Goal: Communication & Community: Answer question/provide support

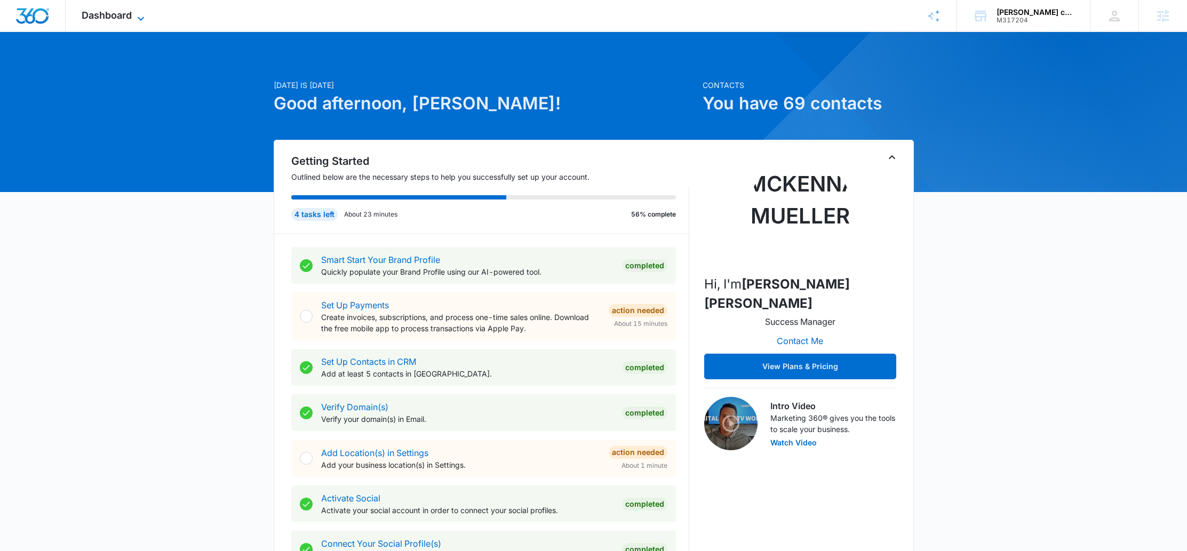
click at [114, 11] on span "Dashboard" at bounding box center [107, 15] width 50 height 11
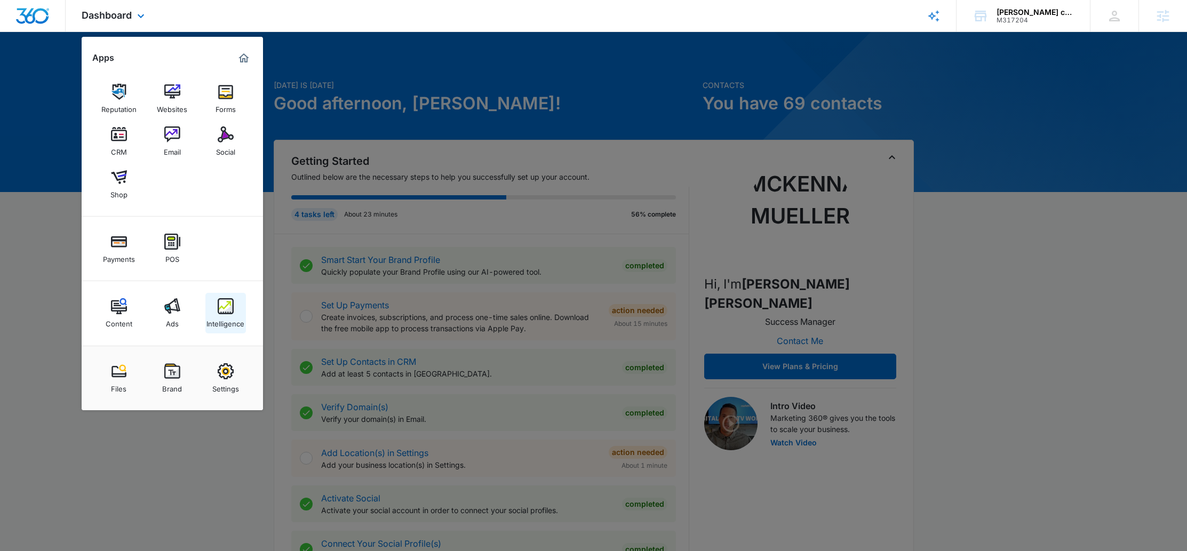
click at [218, 316] on div "Intelligence" at bounding box center [225, 321] width 38 height 14
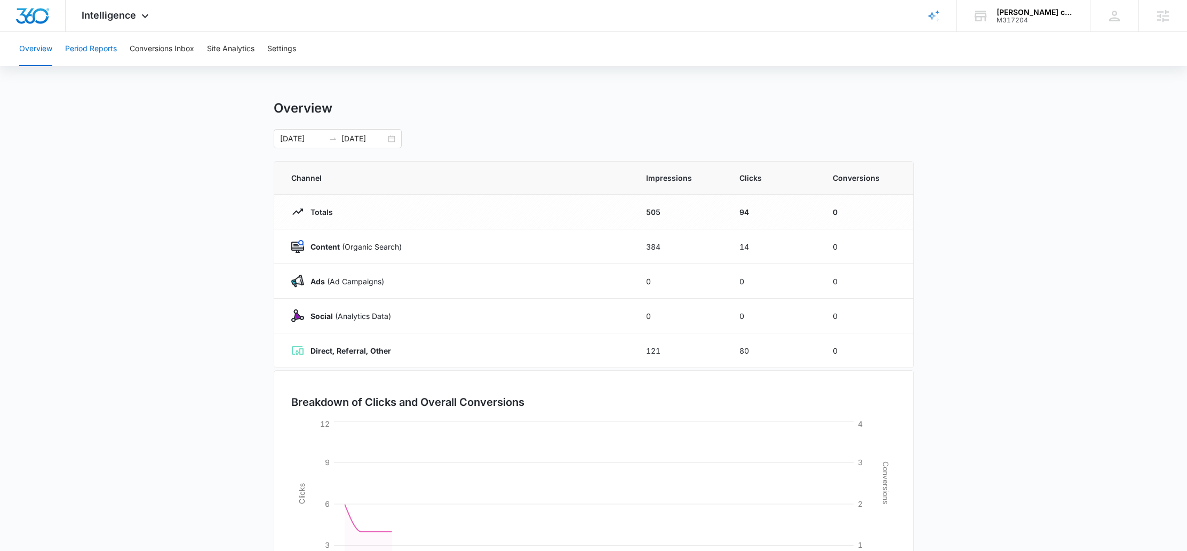
click at [86, 59] on button "Period Reports" at bounding box center [91, 49] width 52 height 34
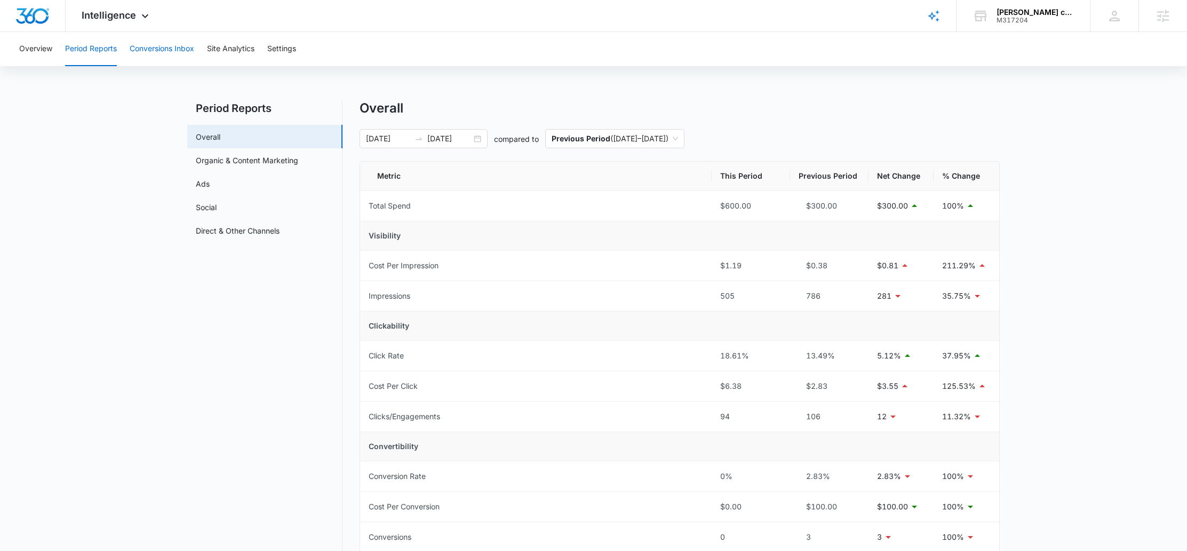
click at [135, 58] on button "Conversions Inbox" at bounding box center [162, 49] width 65 height 34
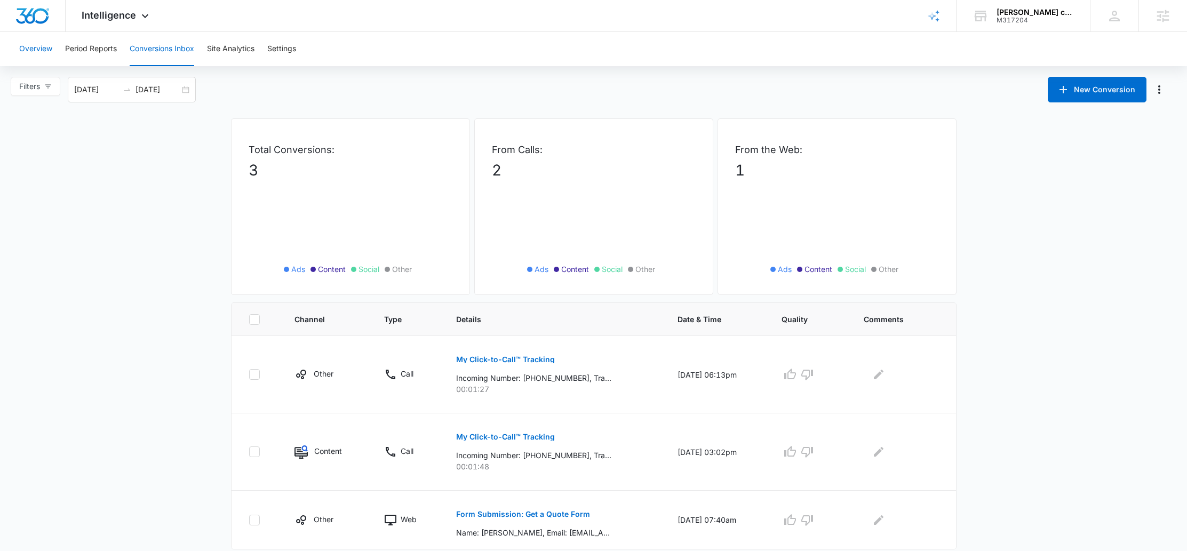
click at [38, 51] on button "Overview" at bounding box center [35, 49] width 33 height 34
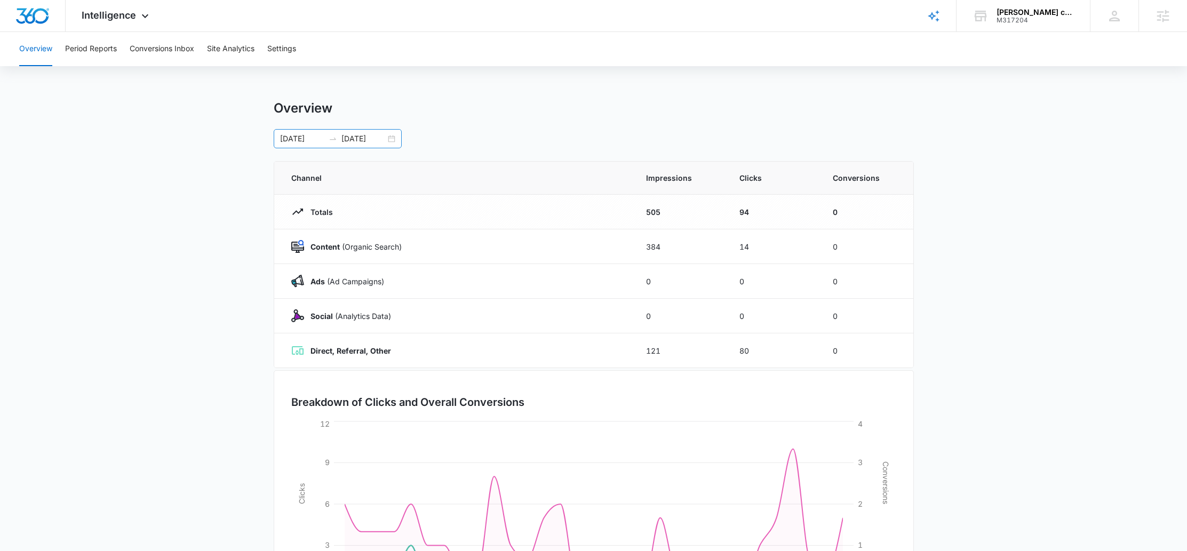
click at [393, 138] on div "[DATE] [DATE]" at bounding box center [338, 138] width 128 height 19
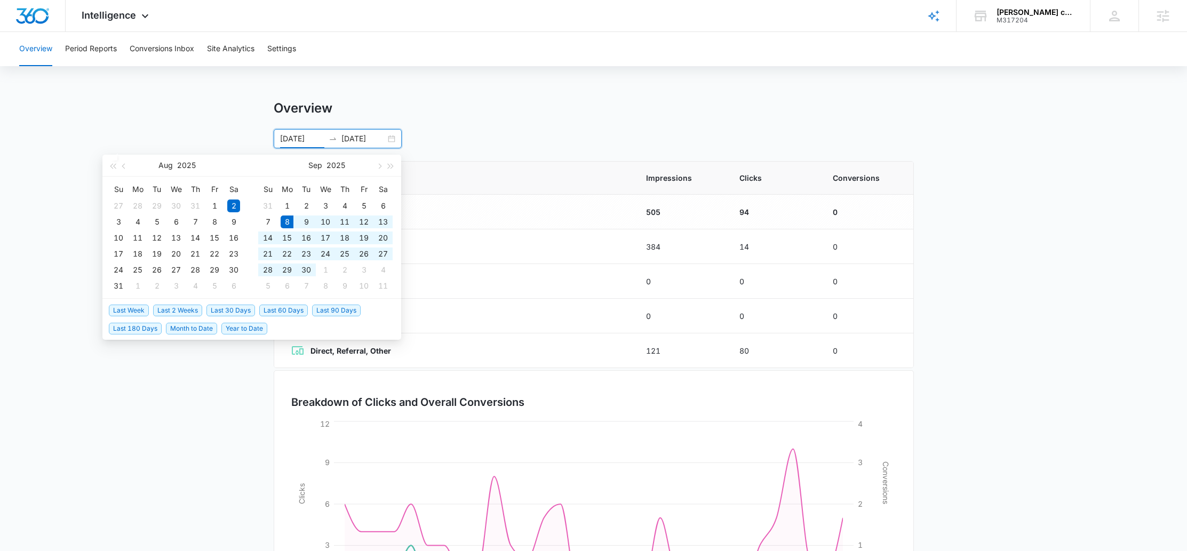
click at [226, 311] on span "Last 30 Days" at bounding box center [230, 311] width 49 height 12
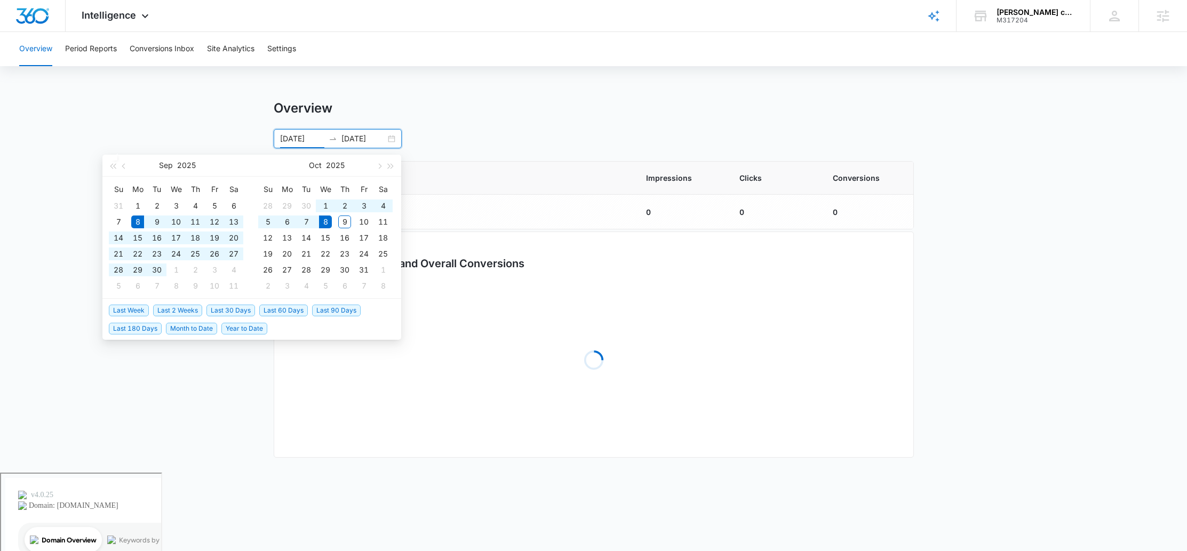
type input "[DATE]"
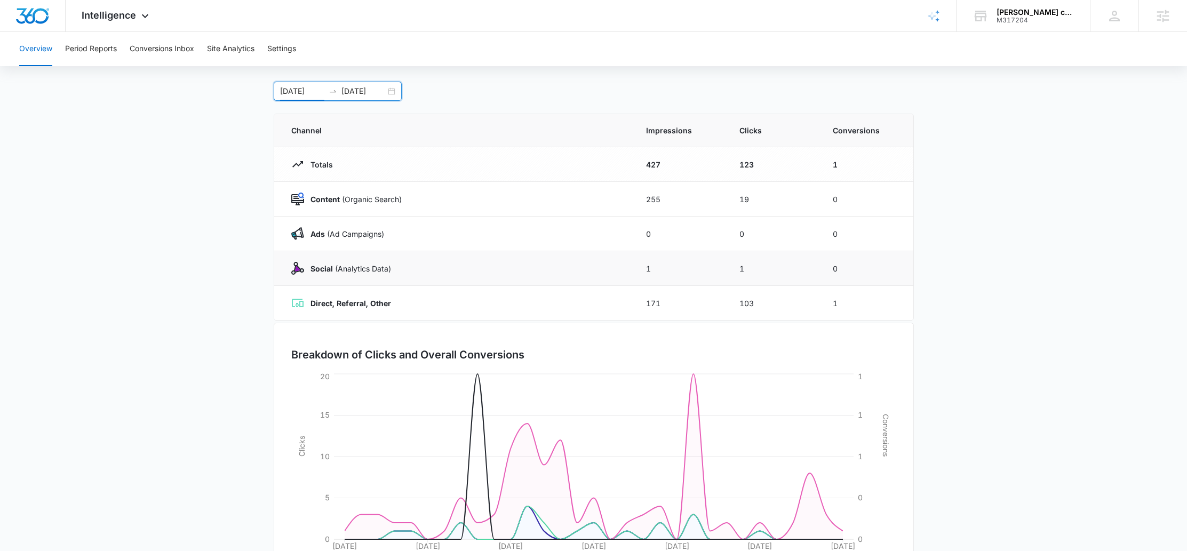
scroll to position [49, 0]
drag, startPoint x: 625, startPoint y: 265, endPoint x: 881, endPoint y: 269, distance: 256.1
click at [881, 269] on tr "Social (Analytics Data) 1 1 0" at bounding box center [593, 267] width 639 height 35
click at [881, 269] on td "0" at bounding box center [866, 267] width 93 height 35
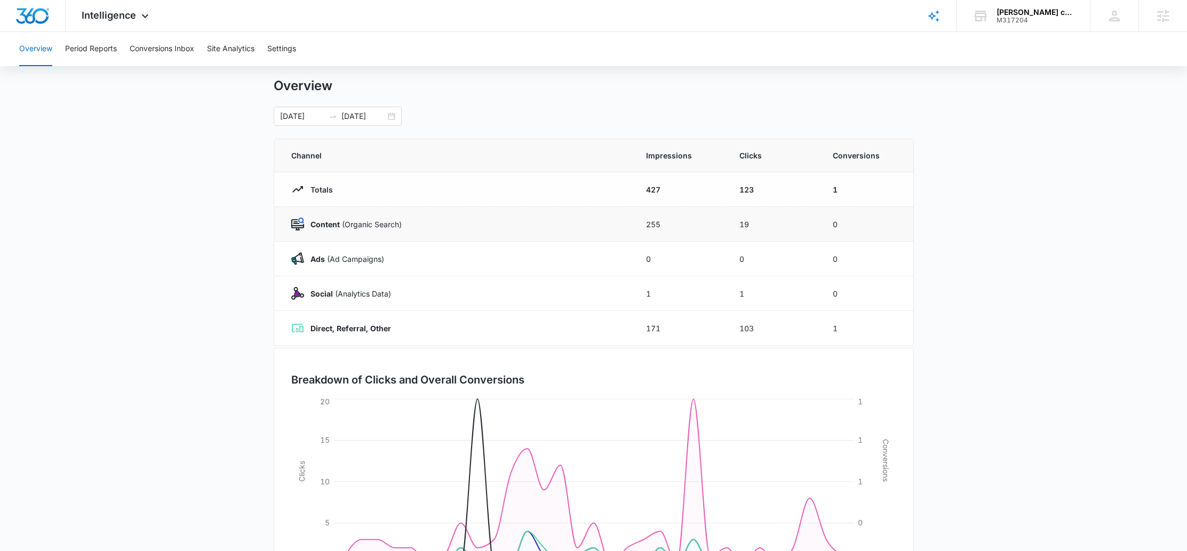
scroll to position [0, 0]
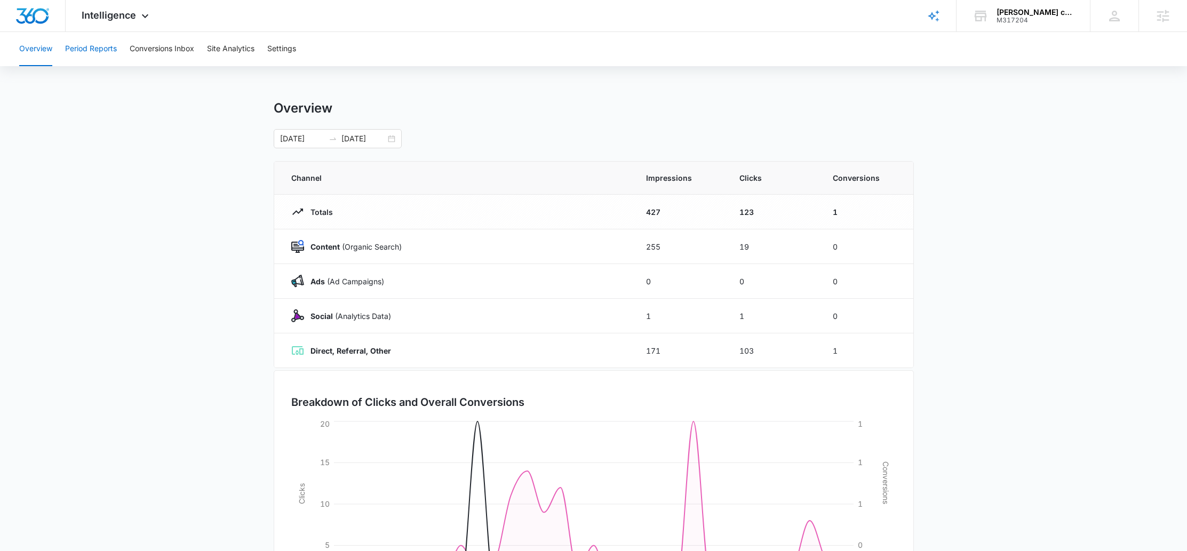
click at [75, 45] on button "Period Reports" at bounding box center [91, 49] width 52 height 34
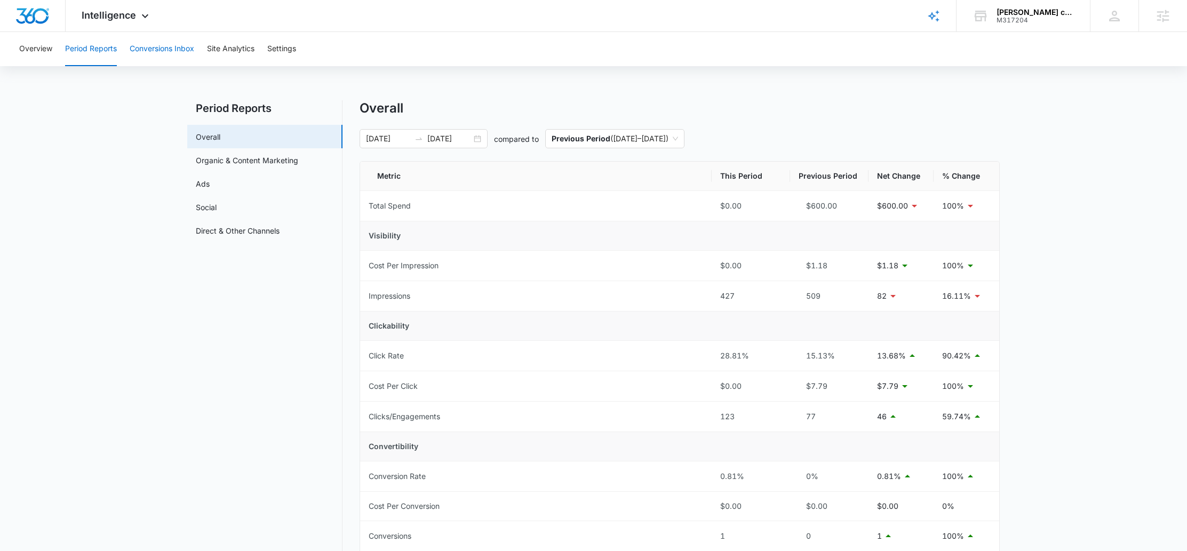
click at [155, 53] on button "Conversions Inbox" at bounding box center [162, 49] width 65 height 34
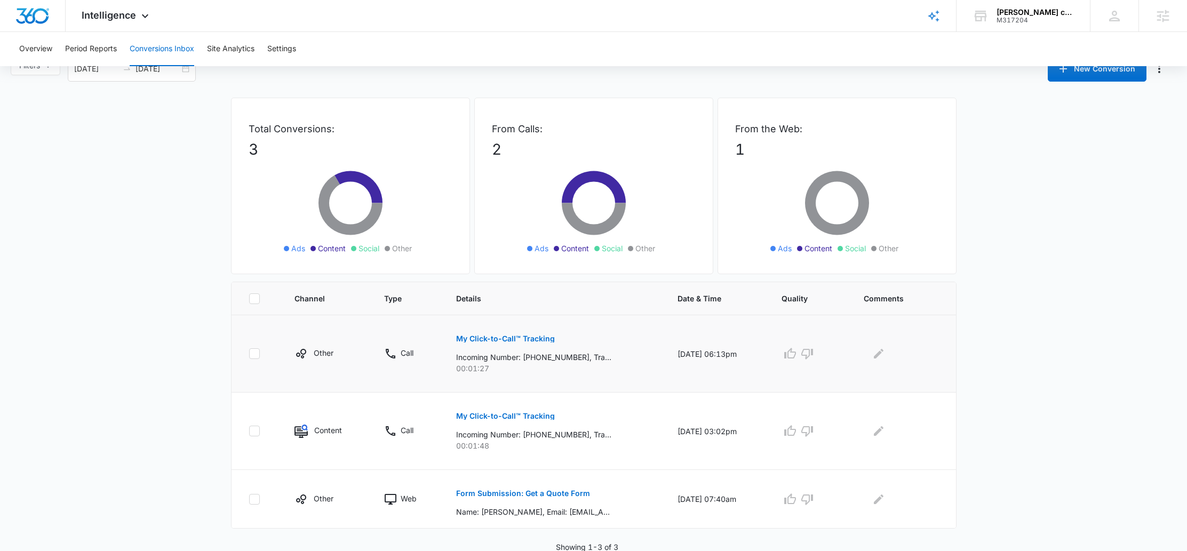
scroll to position [22, 0]
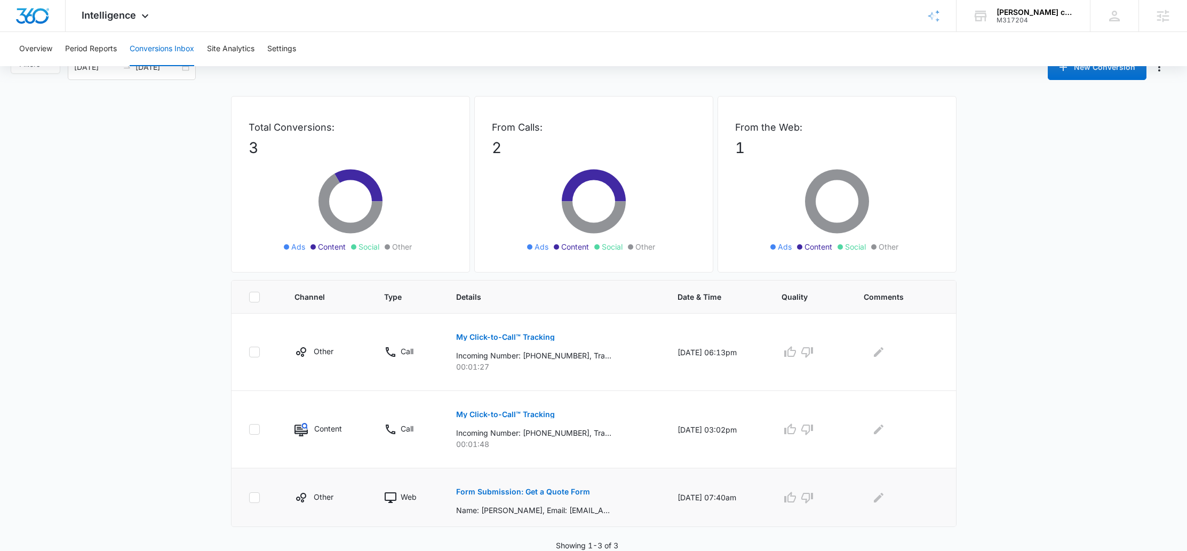
click at [547, 493] on p "Form Submission: Get a Quote Form" at bounding box center [523, 491] width 134 height 7
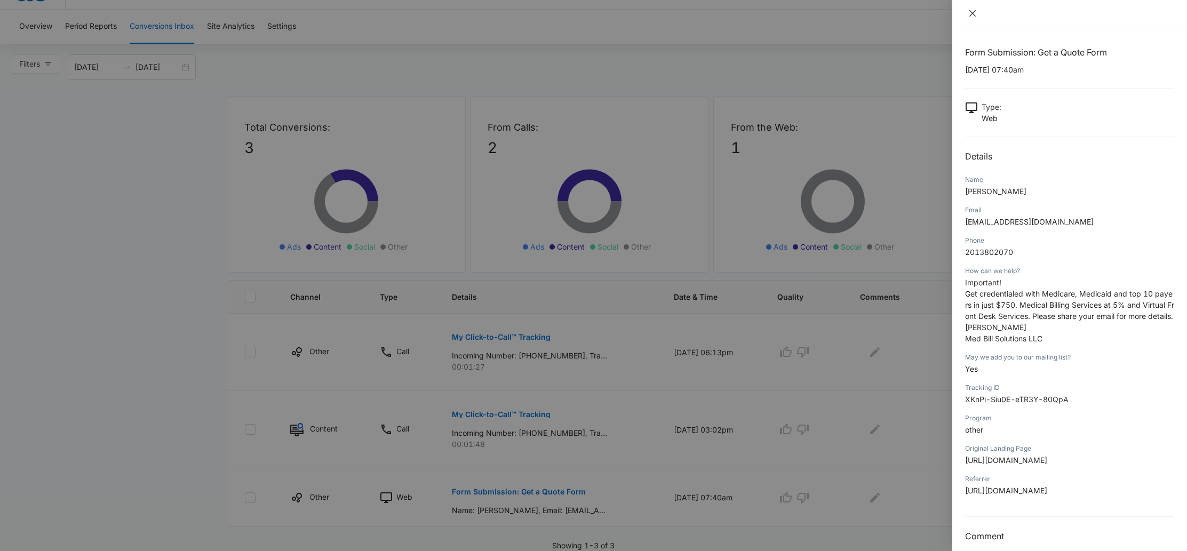
click at [973, 13] on icon "close" at bounding box center [972, 13] width 9 height 9
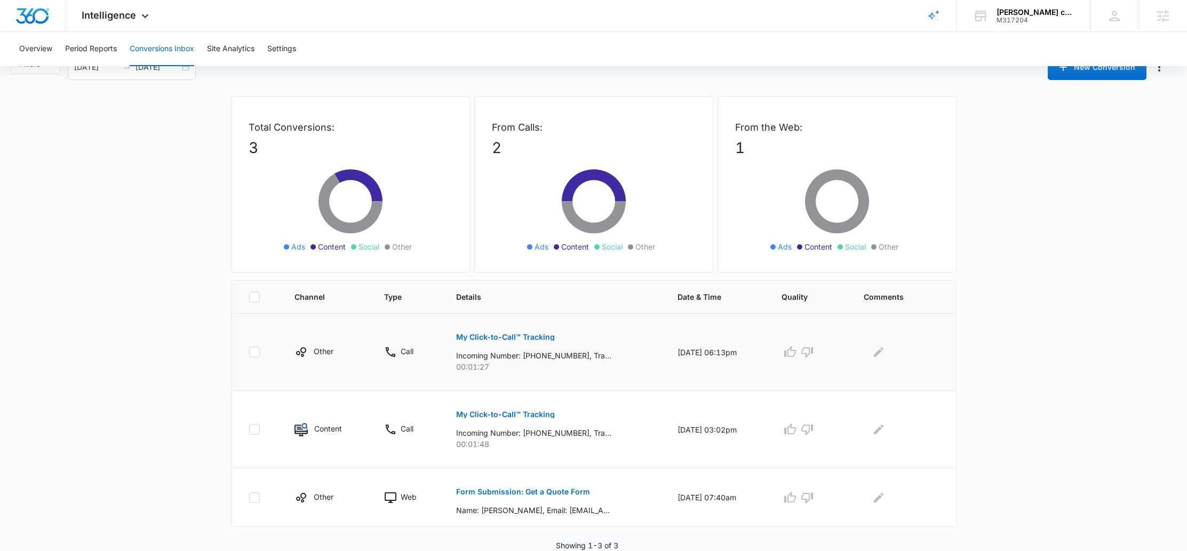
click at [517, 338] on p "My Click-to-Call™ Tracking" at bounding box center [505, 336] width 99 height 7
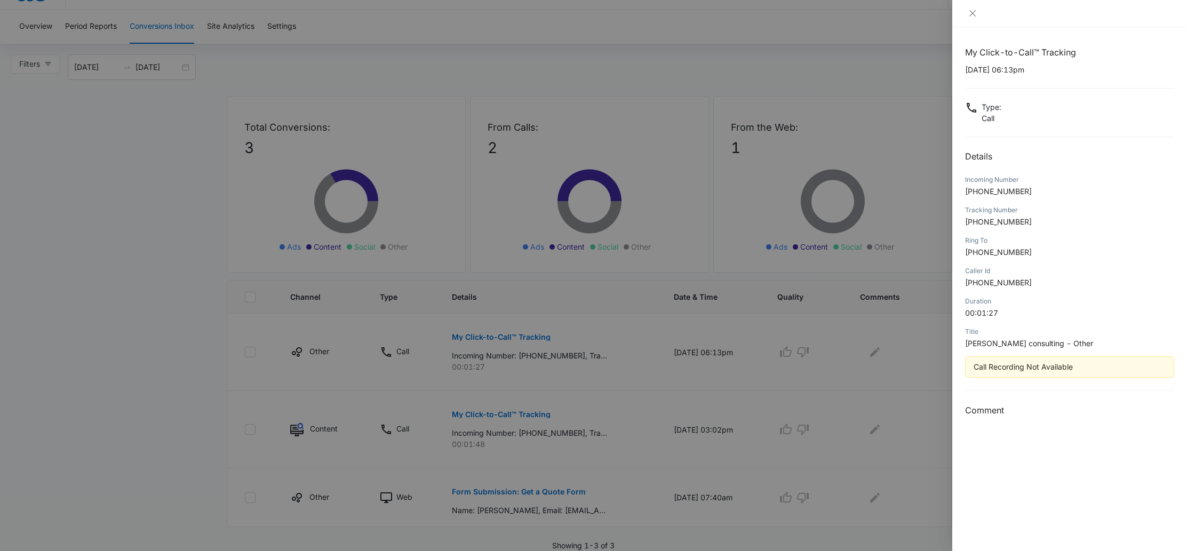
click at [876, 373] on div at bounding box center [593, 275] width 1187 height 551
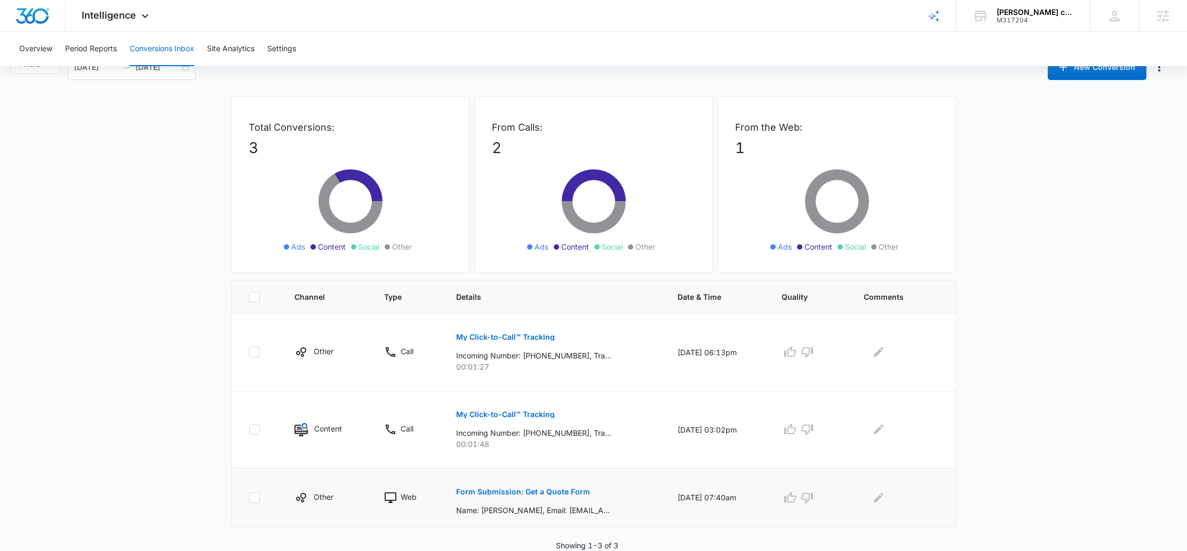
click at [500, 490] on p "Form Submission: Get a Quote Form" at bounding box center [523, 491] width 134 height 7
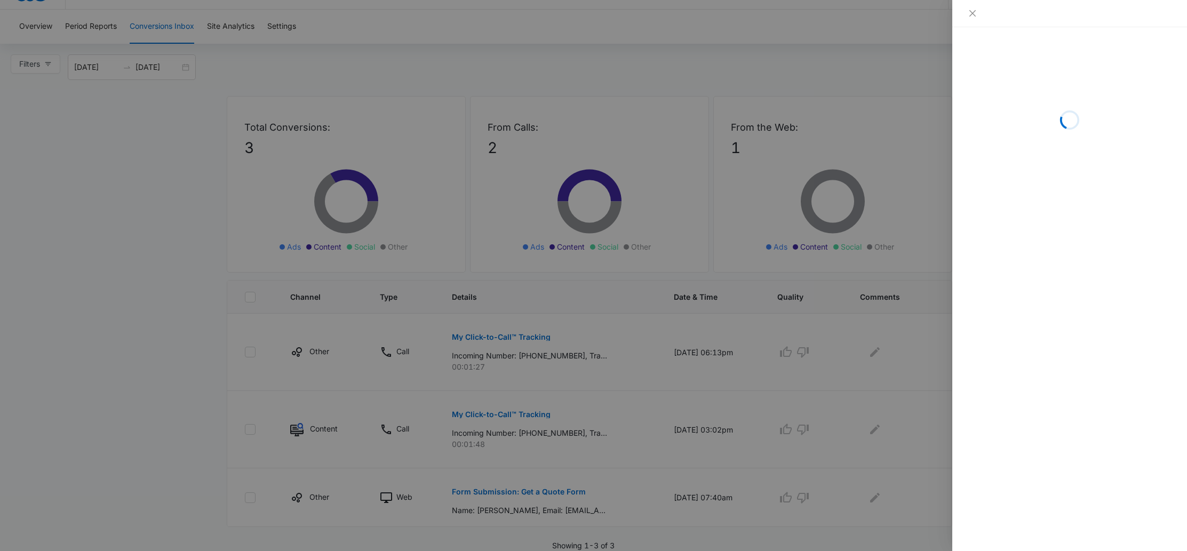
click at [492, 441] on div at bounding box center [593, 275] width 1187 height 551
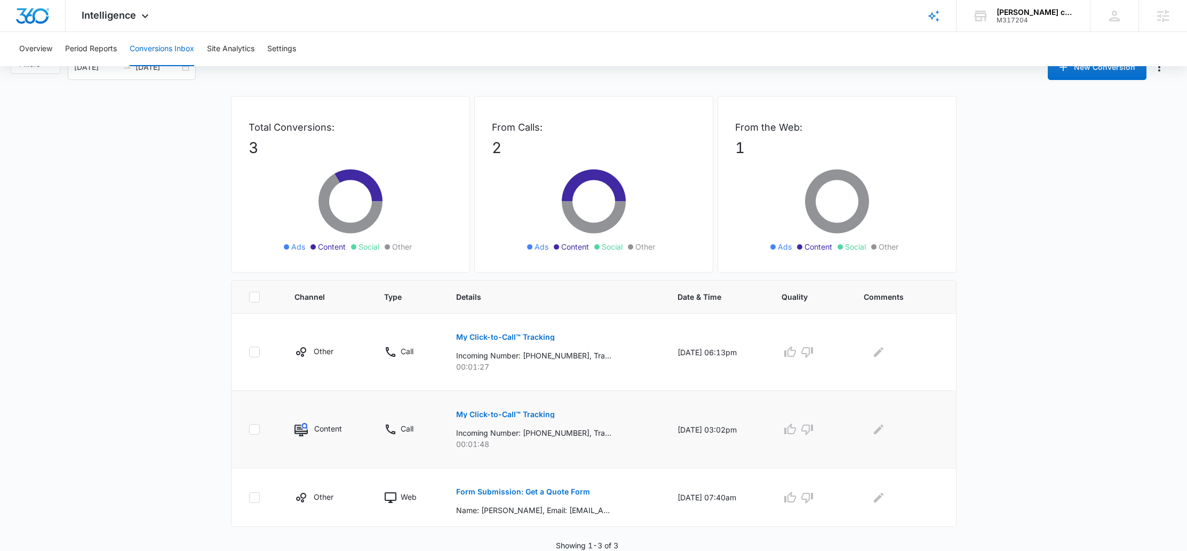
click at [502, 415] on p "My Click-to-Call™ Tracking" at bounding box center [505, 414] width 99 height 7
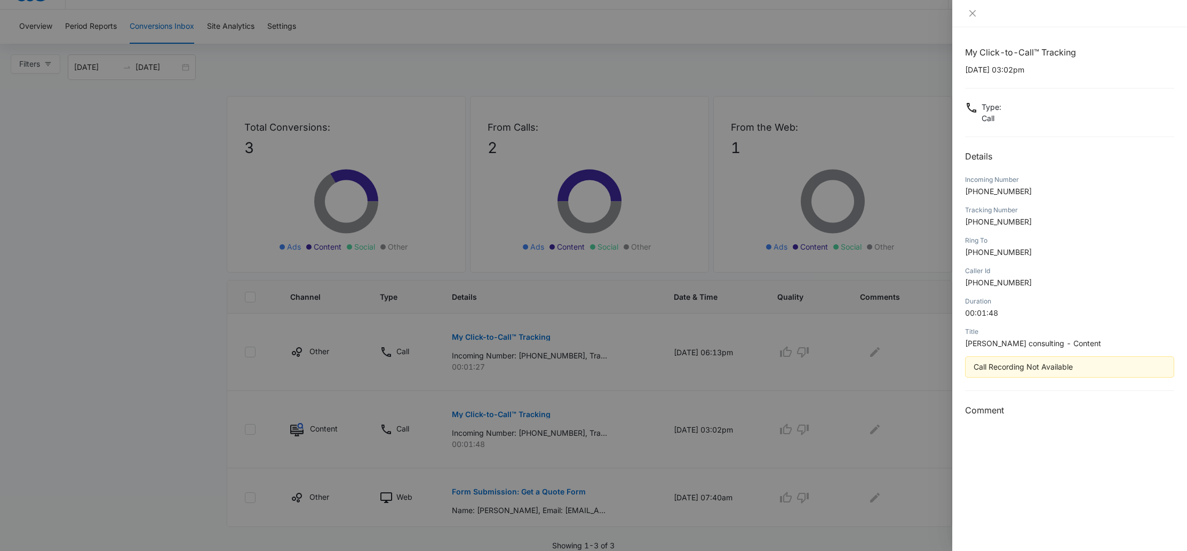
click at [836, 133] on div at bounding box center [593, 275] width 1187 height 551
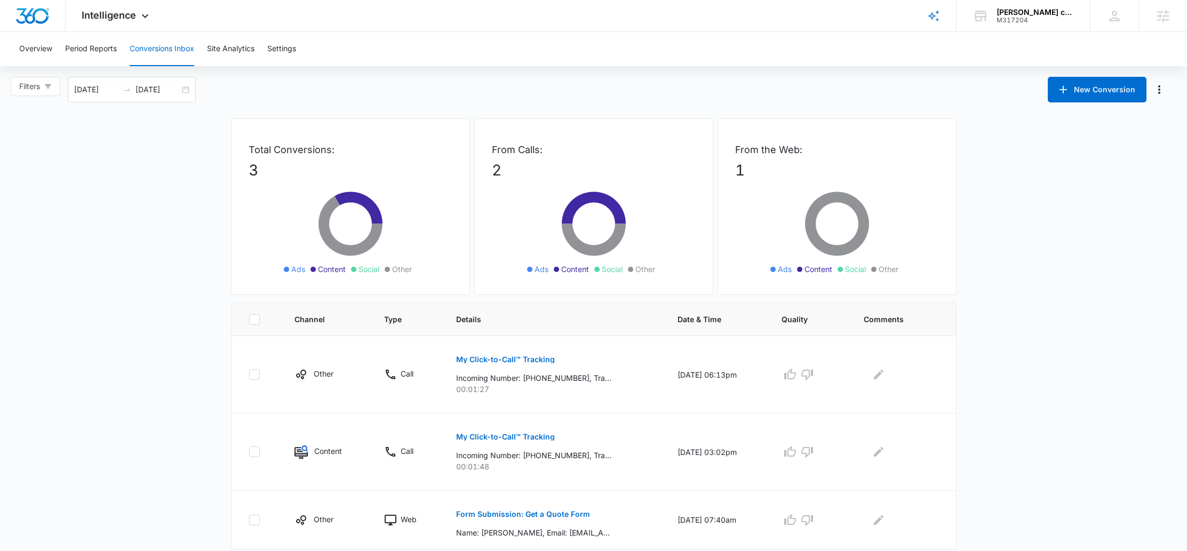
scroll to position [0, 0]
click at [108, 18] on span "Intelligence" at bounding box center [109, 15] width 54 height 11
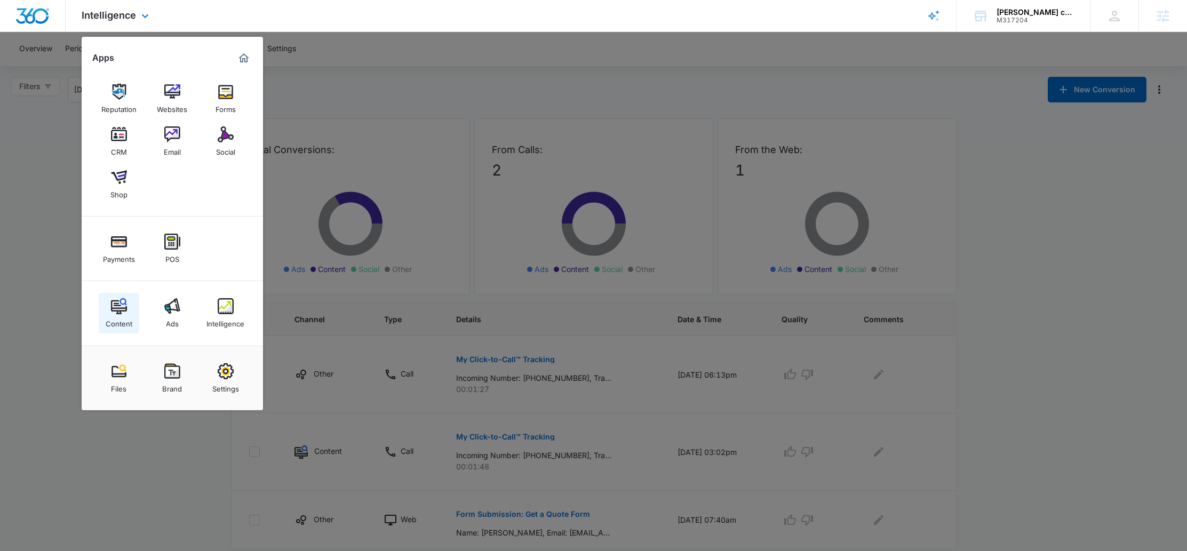
click at [125, 316] on div "Content" at bounding box center [119, 321] width 27 height 14
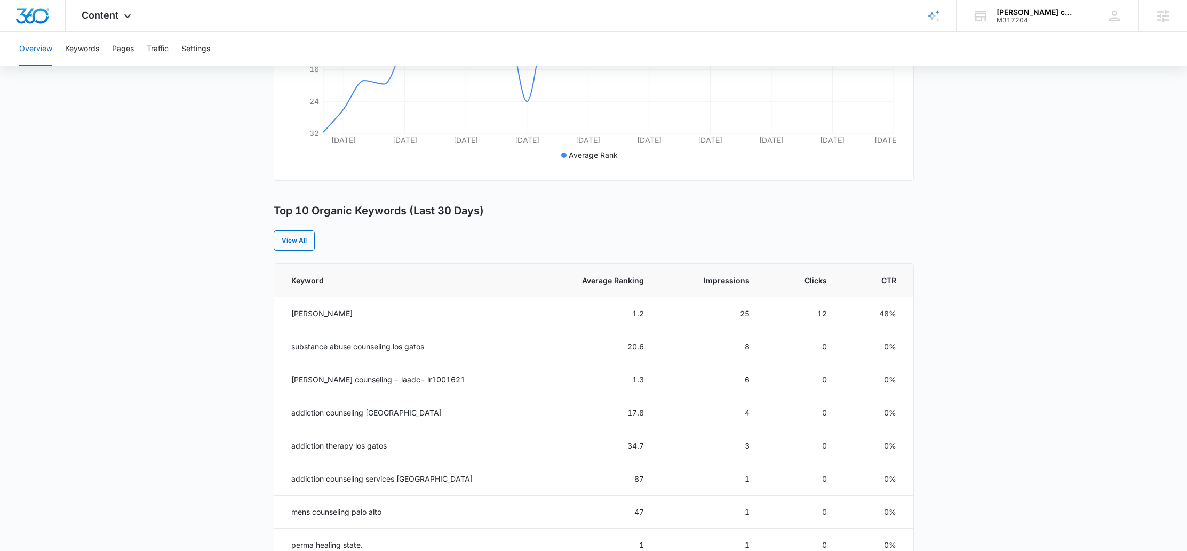
scroll to position [293, 0]
click at [612, 278] on span "Average Ranking" at bounding box center [602, 278] width 84 height 11
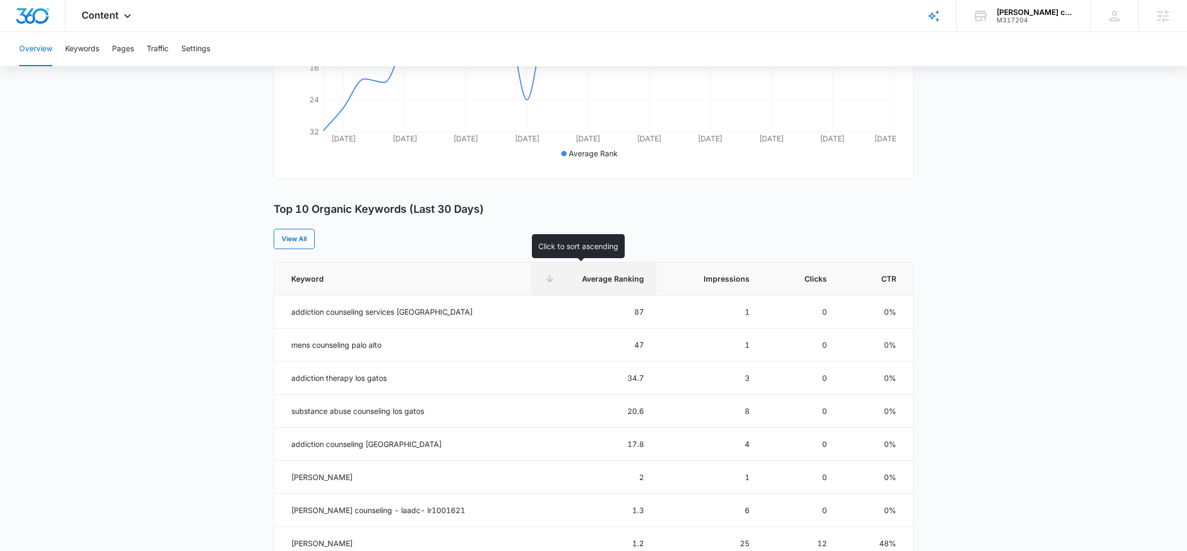
click at [612, 278] on span "Average Ranking" at bounding box center [602, 278] width 84 height 11
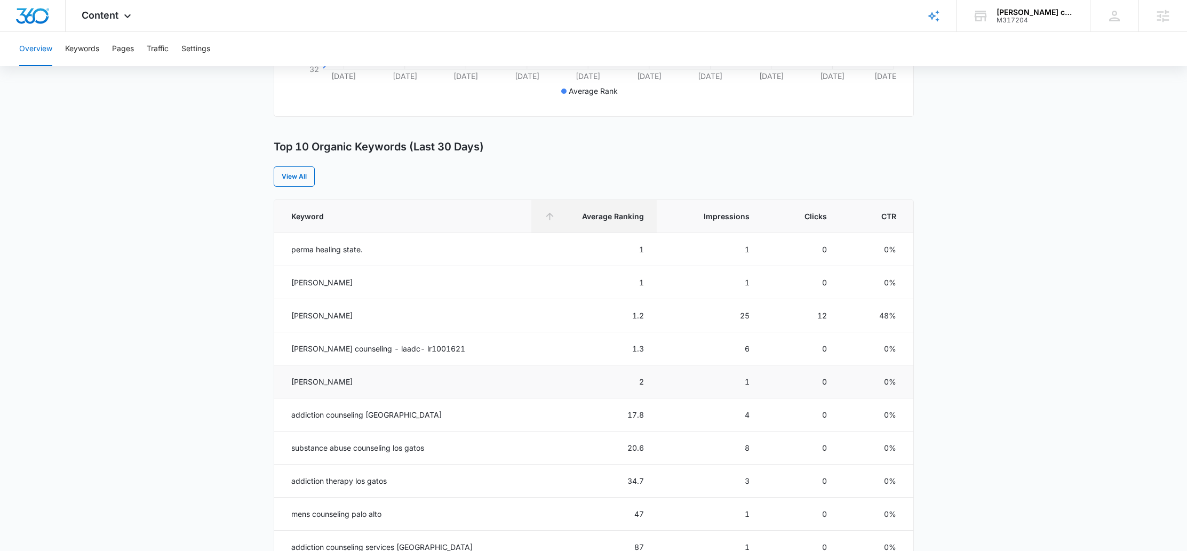
scroll to position [356, 0]
drag, startPoint x: 322, startPoint y: 345, endPoint x: 496, endPoint y: 356, distance: 174.2
click at [496, 356] on td "[PERSON_NAME] counseling - laadc- lr1001621" at bounding box center [402, 347] width 257 height 33
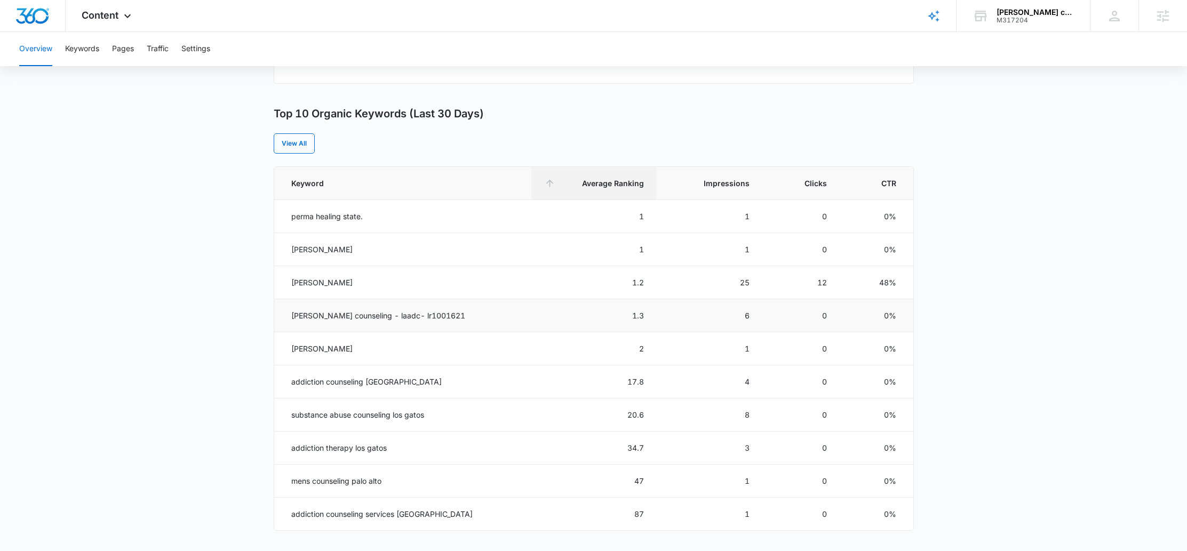
scroll to position [414, 0]
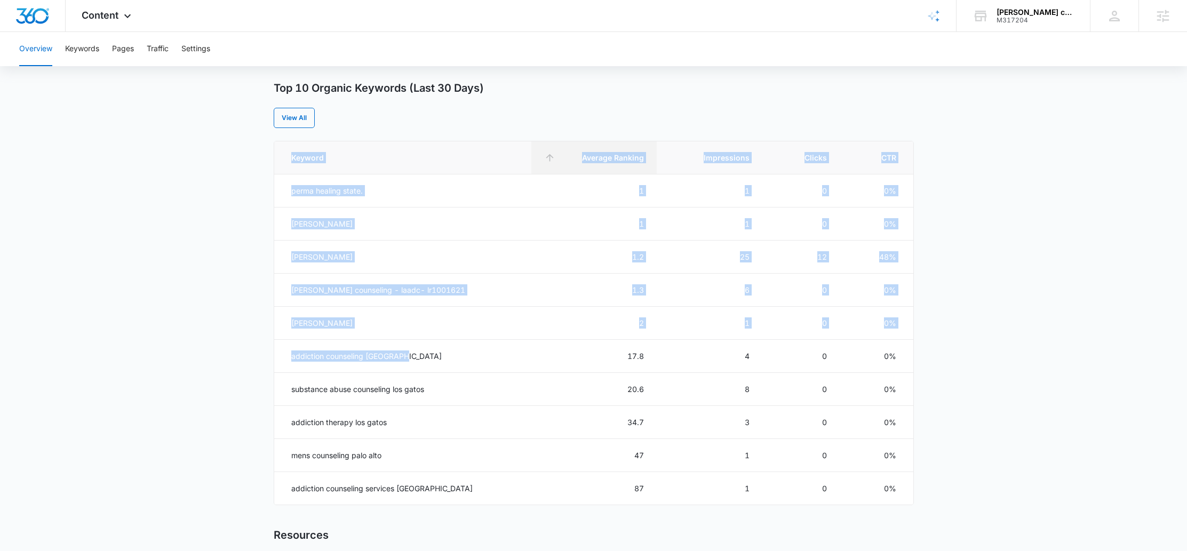
drag, startPoint x: 409, startPoint y: 355, endPoint x: 266, endPoint y: 353, distance: 143.0
click at [266, 353] on main "Overview Overall Organic Performance (Last 30 Days) Compared to: [DATE] - [DATE…" at bounding box center [593, 203] width 1187 height 1034
click at [322, 353] on td "addiction counseling [GEOGRAPHIC_DATA]" at bounding box center [402, 356] width 257 height 33
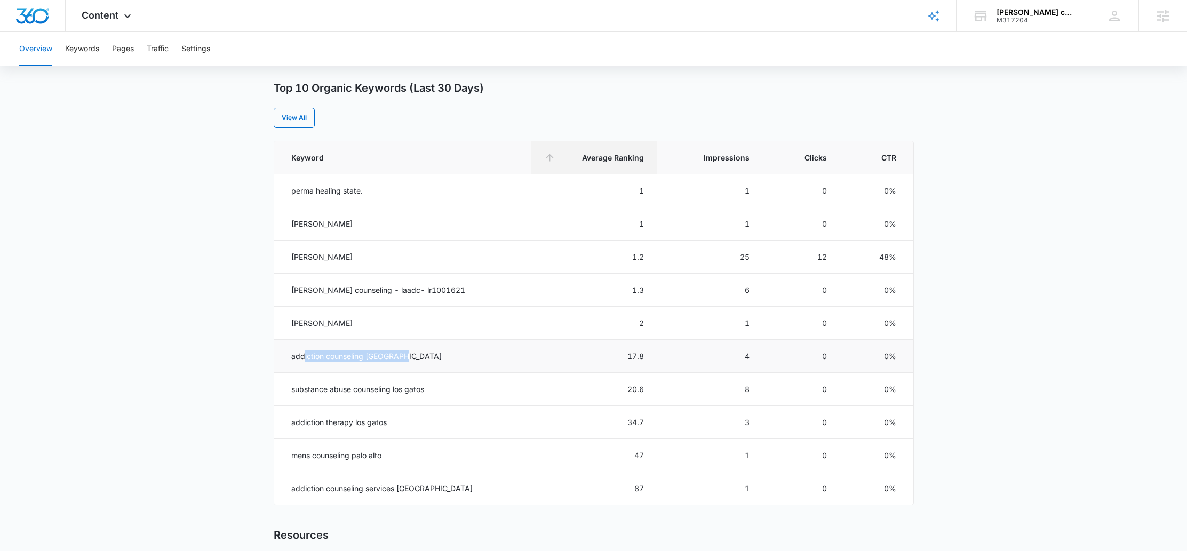
drag, startPoint x: 303, startPoint y: 353, endPoint x: 430, endPoint y: 361, distance: 126.6
click at [430, 361] on td "addiction counseling [GEOGRAPHIC_DATA]" at bounding box center [402, 356] width 257 height 33
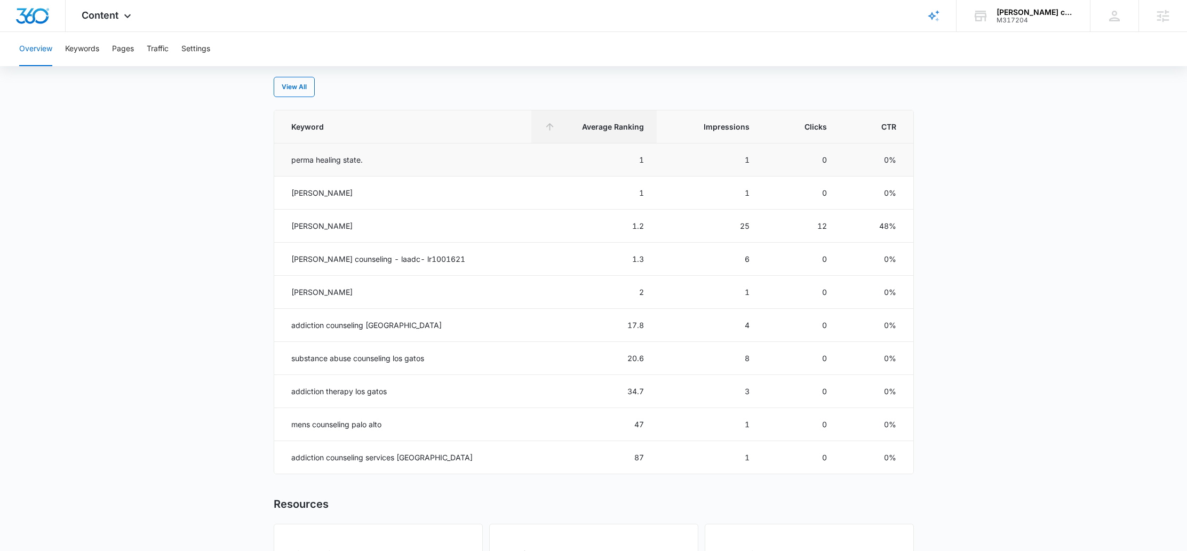
scroll to position [264, 0]
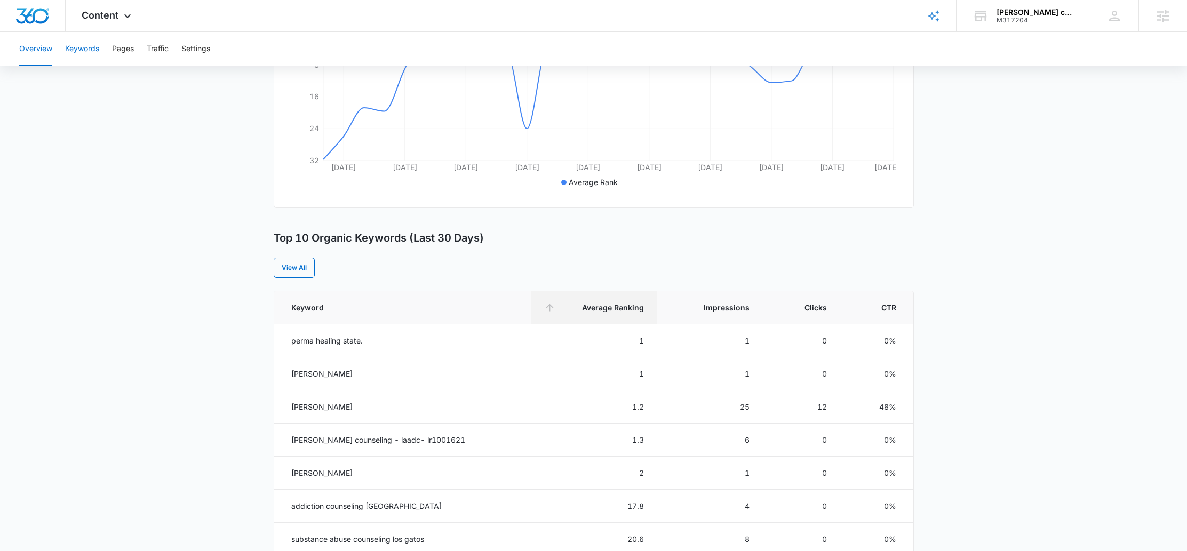
click at [98, 45] on button "Keywords" at bounding box center [82, 49] width 34 height 34
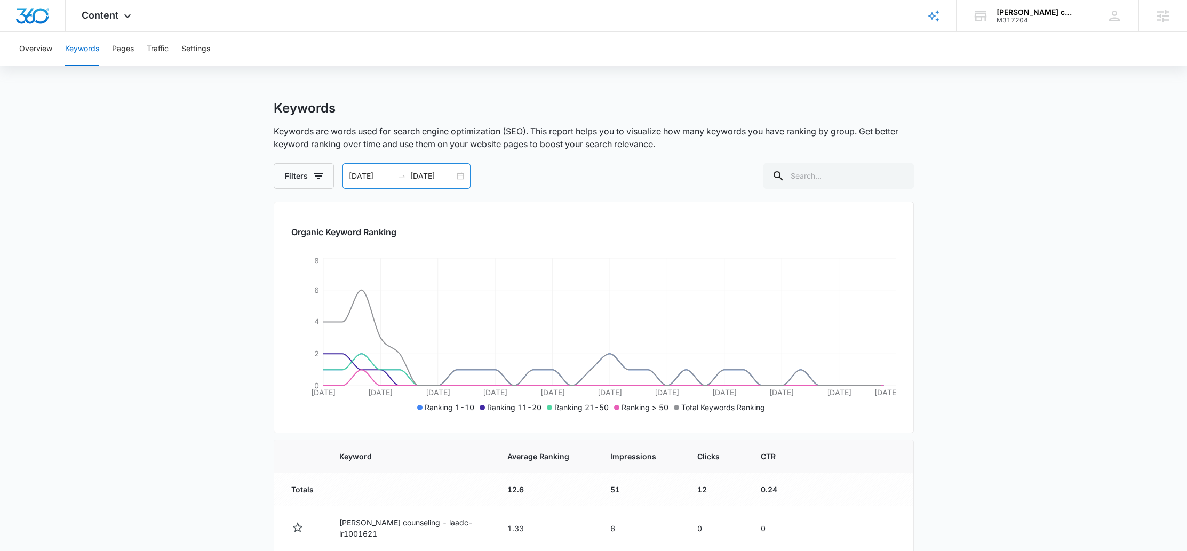
click at [462, 178] on div "[DATE] [DATE]" at bounding box center [406, 176] width 128 height 26
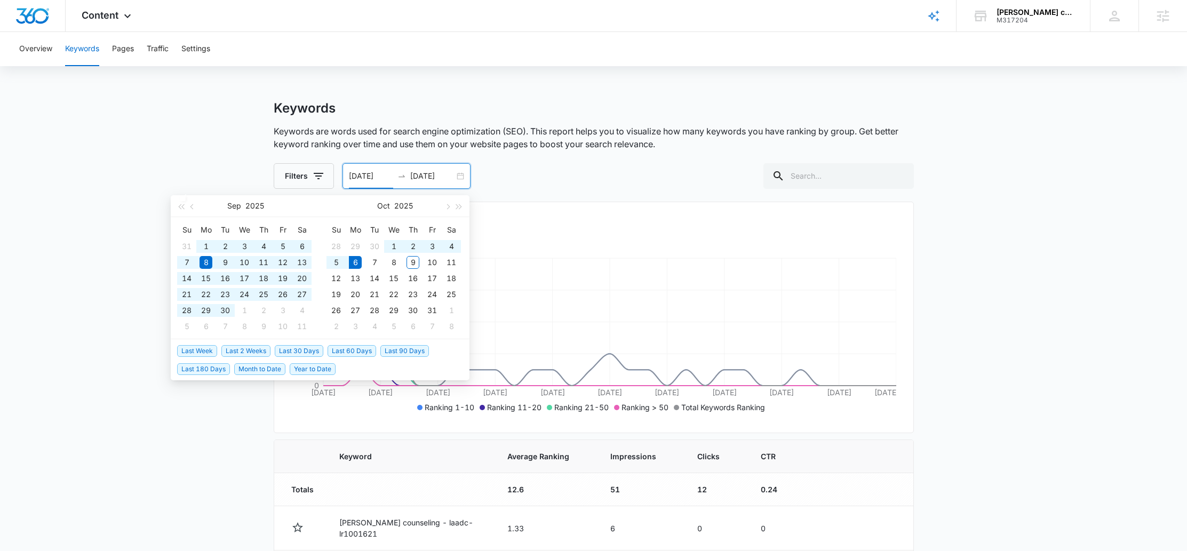
click at [413, 351] on span "Last 90 Days" at bounding box center [404, 351] width 49 height 12
type input "[DATE]"
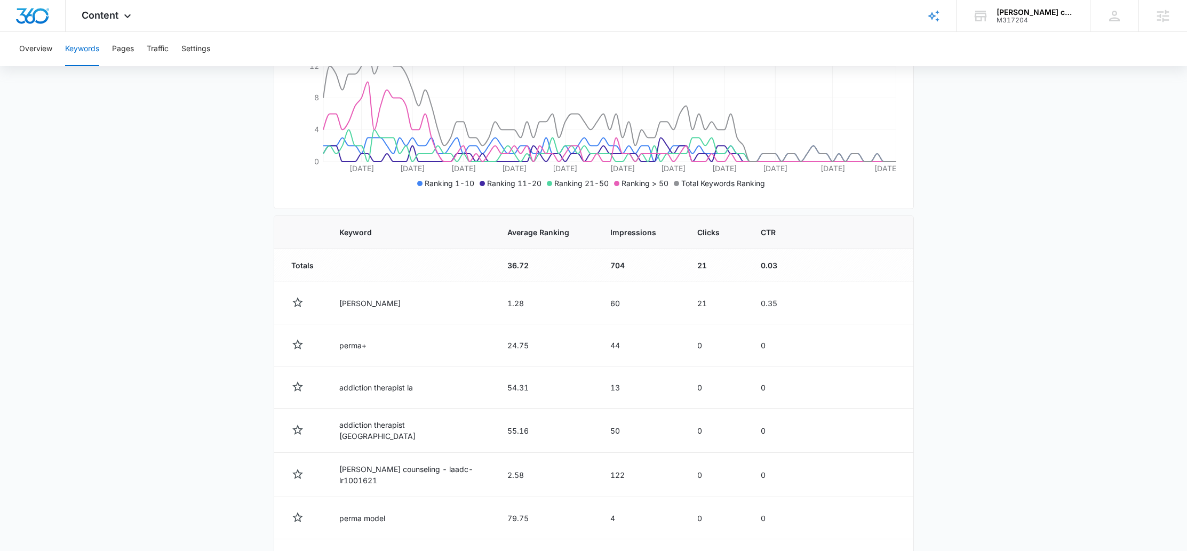
scroll to position [227, 0]
click at [116, 10] on span "Content" at bounding box center [100, 15] width 37 height 11
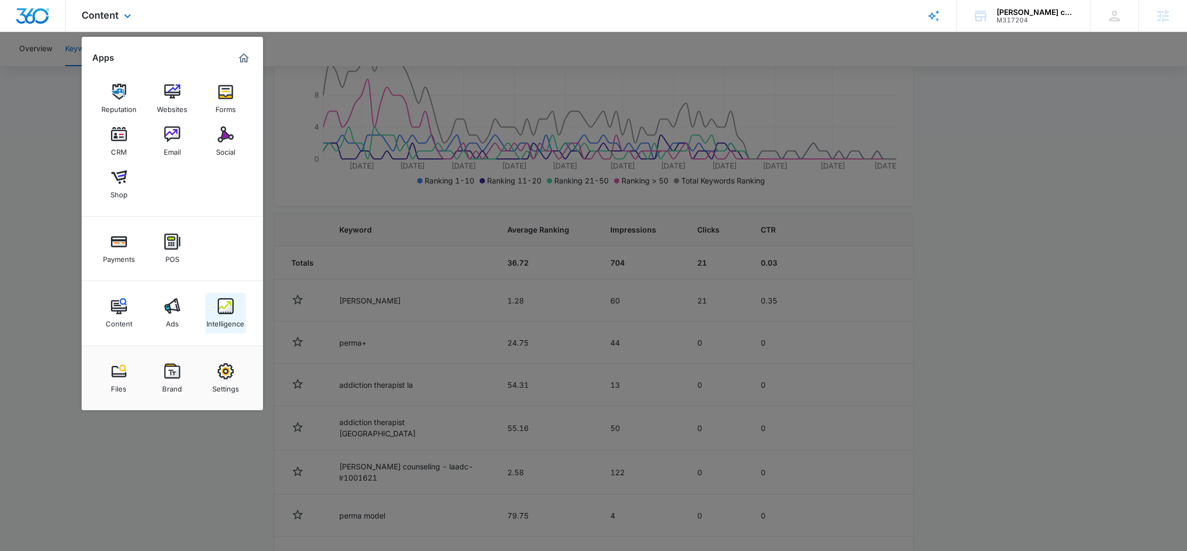
click at [220, 308] on img at bounding box center [226, 306] width 16 height 16
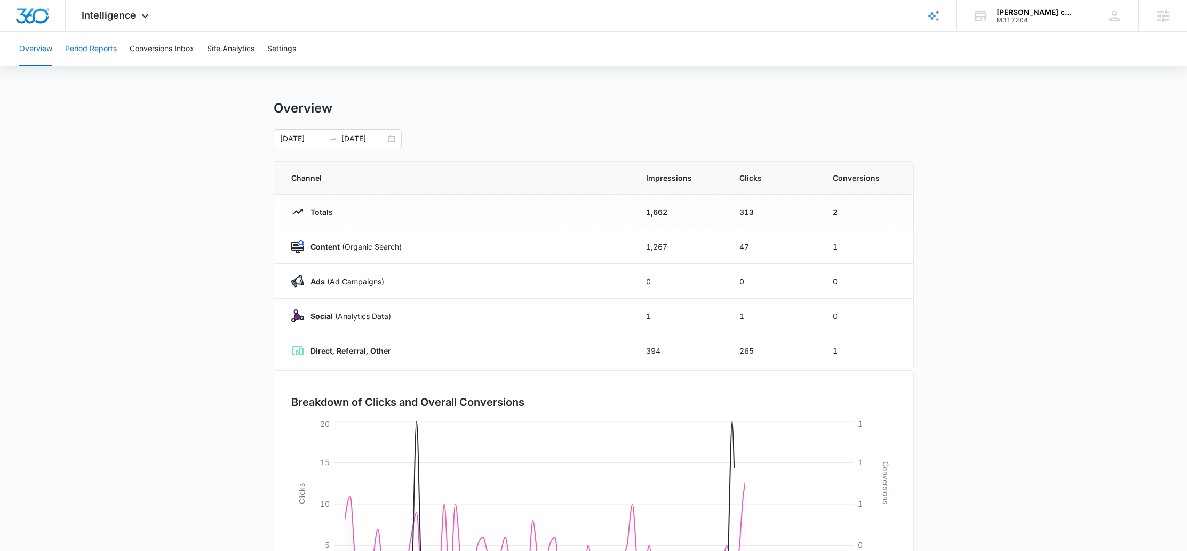
click at [101, 45] on button "Period Reports" at bounding box center [91, 49] width 52 height 34
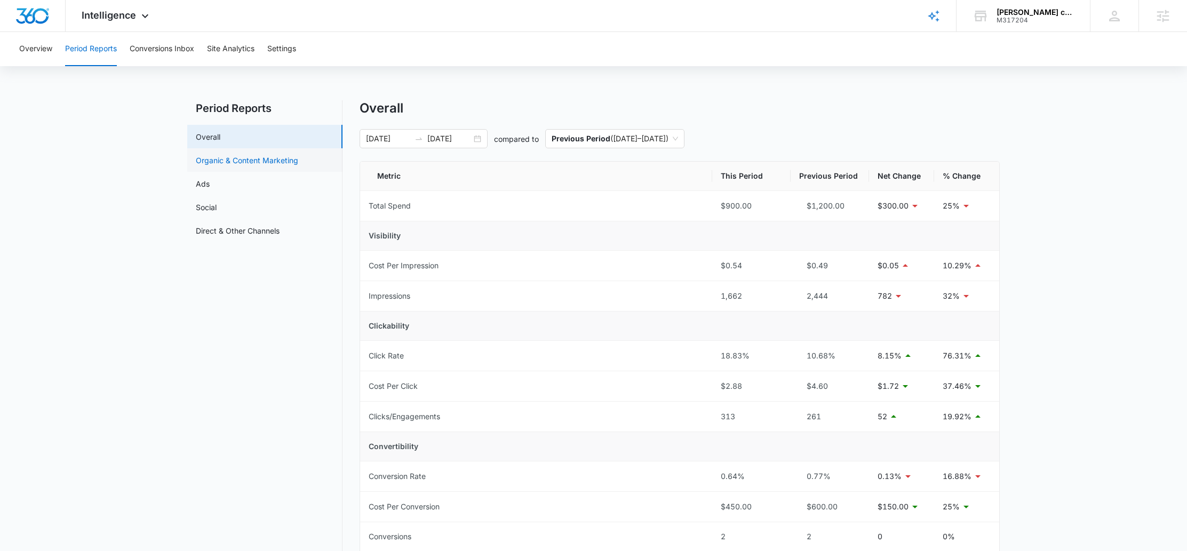
click at [244, 155] on link "Organic & Content Marketing" at bounding box center [247, 160] width 102 height 11
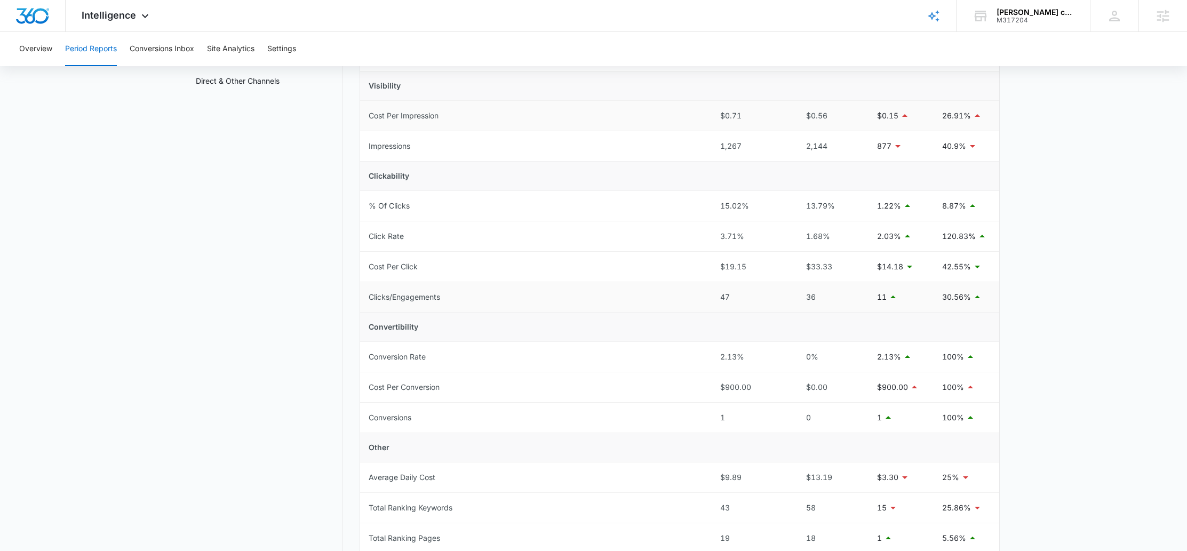
scroll to position [293, 0]
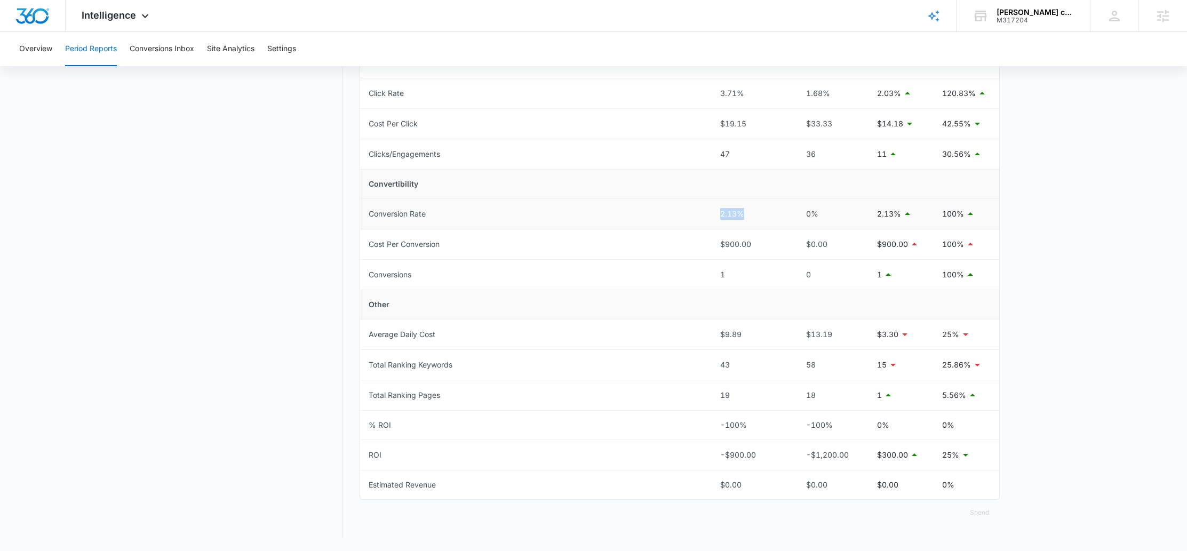
drag, startPoint x: 715, startPoint y: 218, endPoint x: 747, endPoint y: 213, distance: 31.8
click at [747, 213] on td "2.13%" at bounding box center [751, 214] width 78 height 30
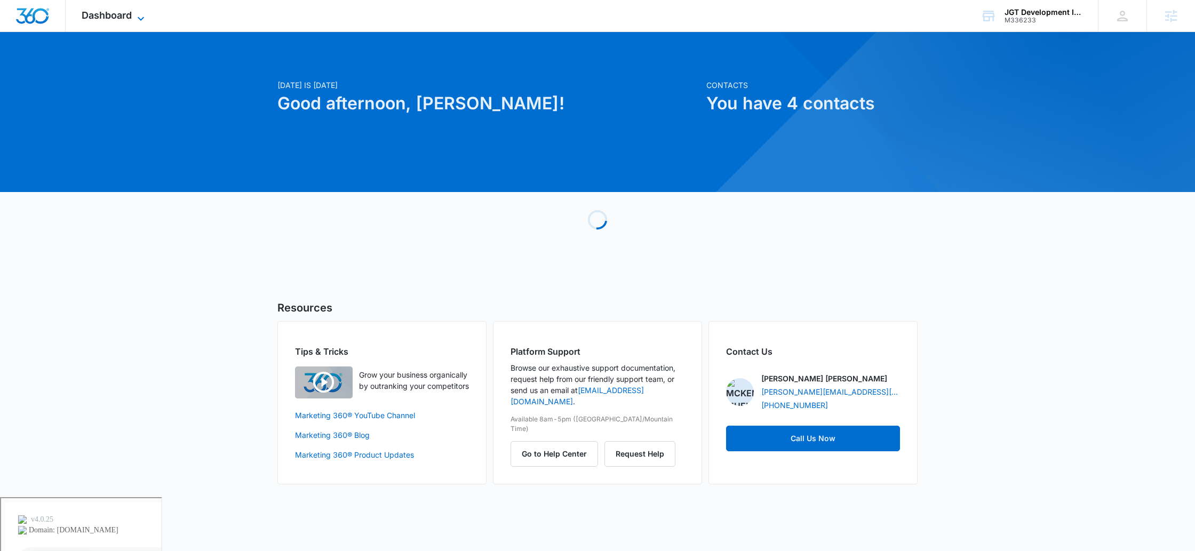
click at [129, 20] on span "Dashboard" at bounding box center [107, 15] width 50 height 11
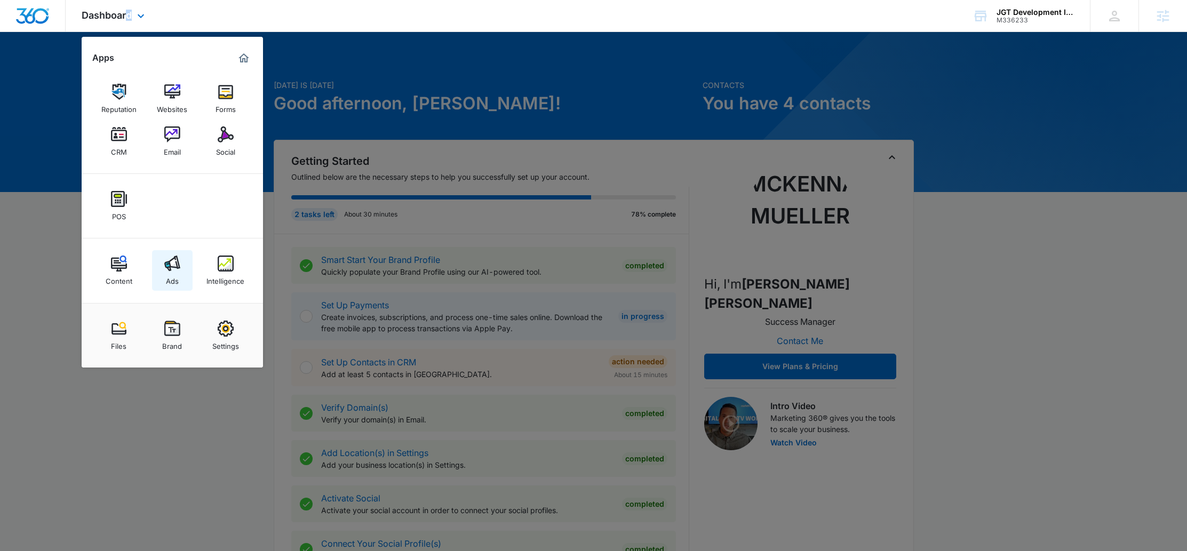
click at [161, 268] on link "Ads" at bounding box center [172, 270] width 41 height 41
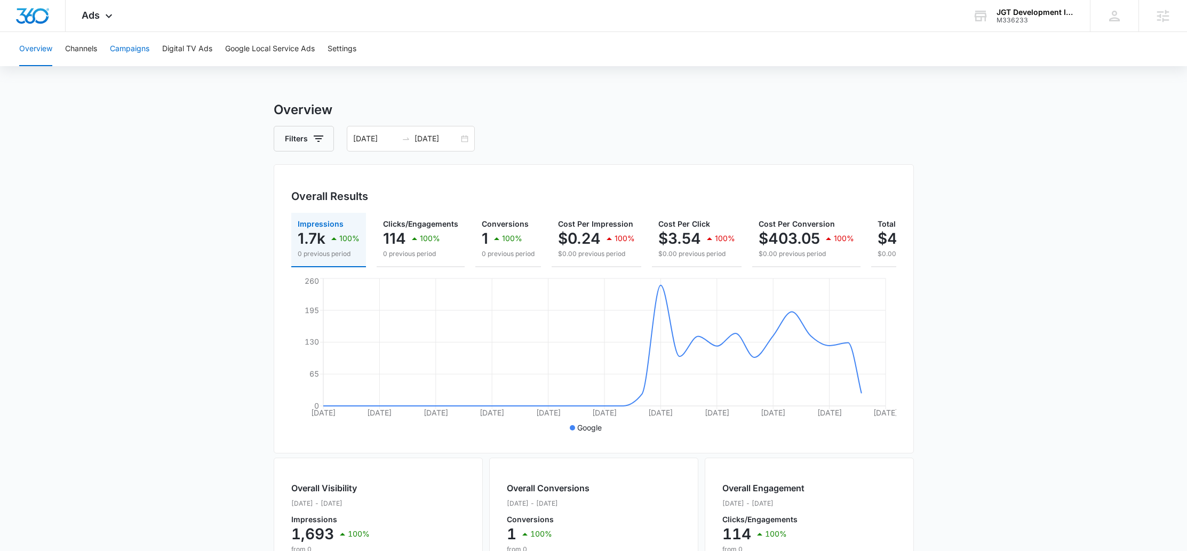
click at [135, 52] on button "Campaigns" at bounding box center [129, 49] width 39 height 34
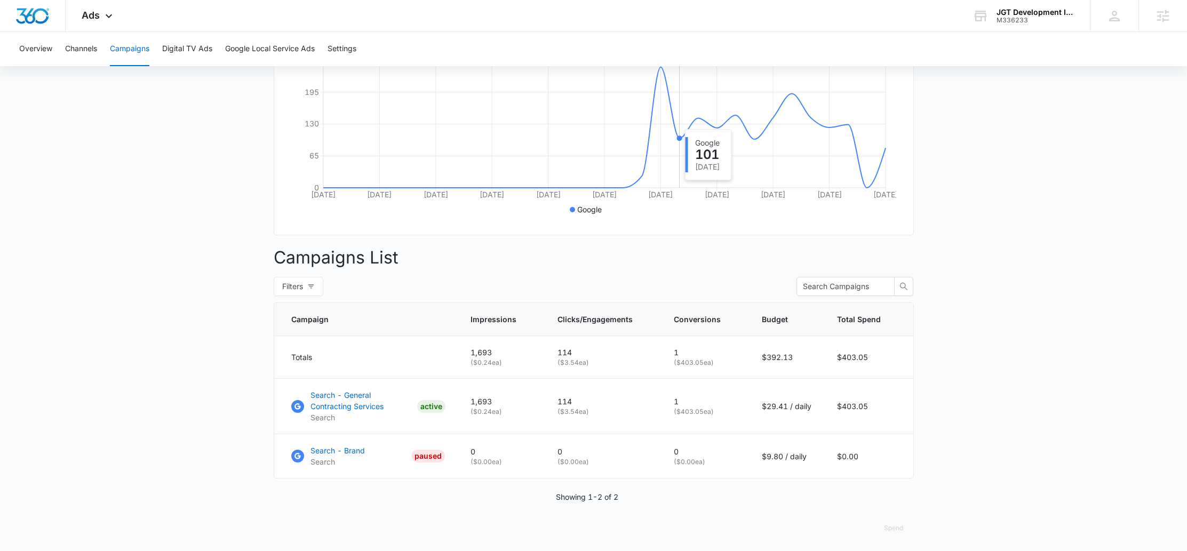
scroll to position [229, 0]
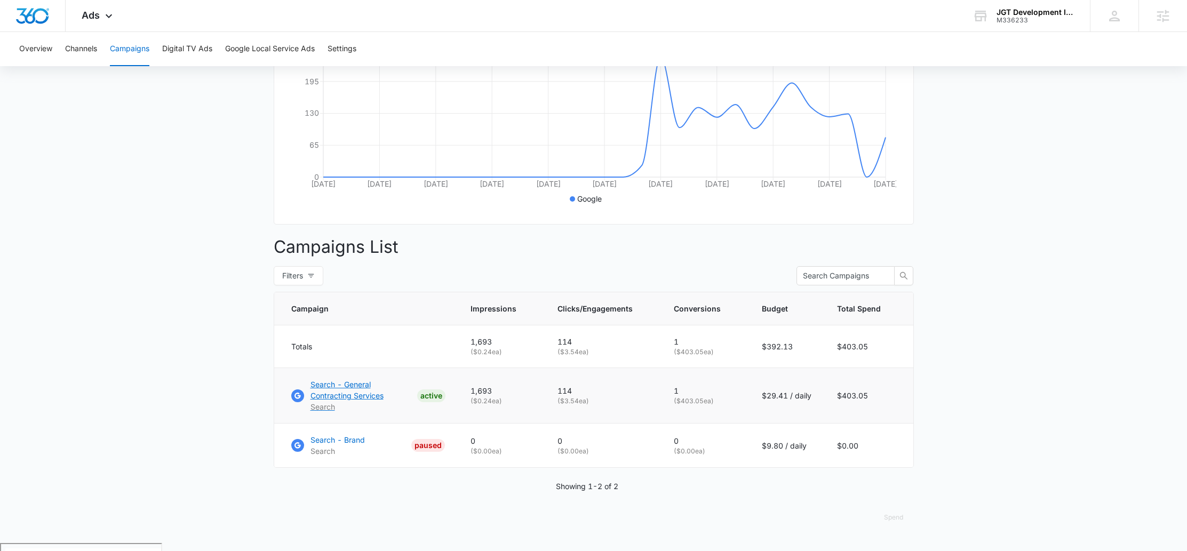
click at [369, 388] on p "Search - General Contracting Services" at bounding box center [361, 390] width 102 height 22
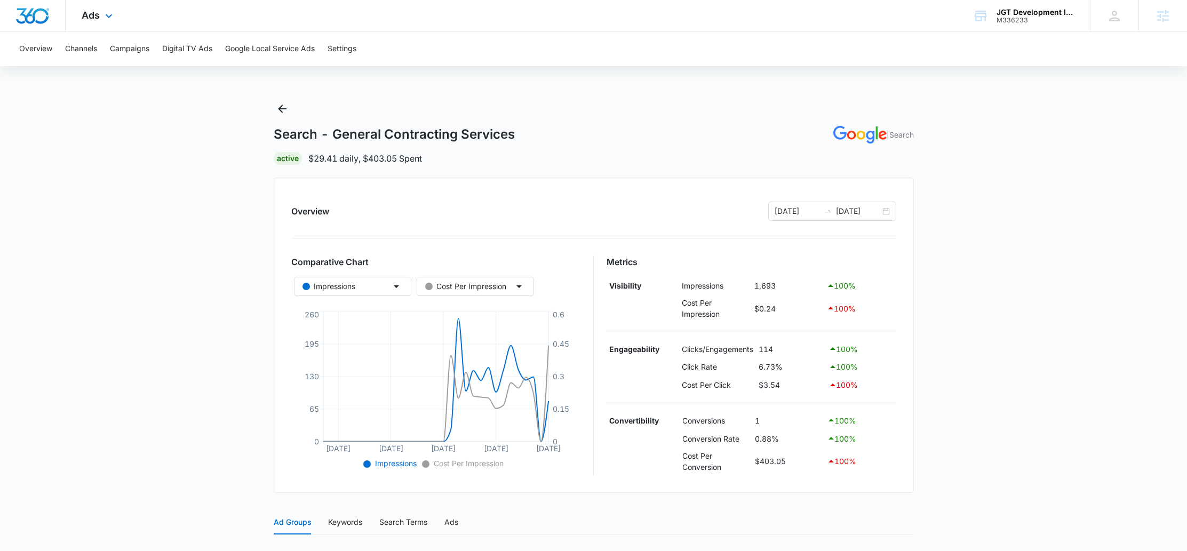
click at [99, 13] on div "Ads Apps Reputation Websites Forms CRM Email Social POS Content Ads Intelligenc…" at bounding box center [99, 15] width 66 height 31
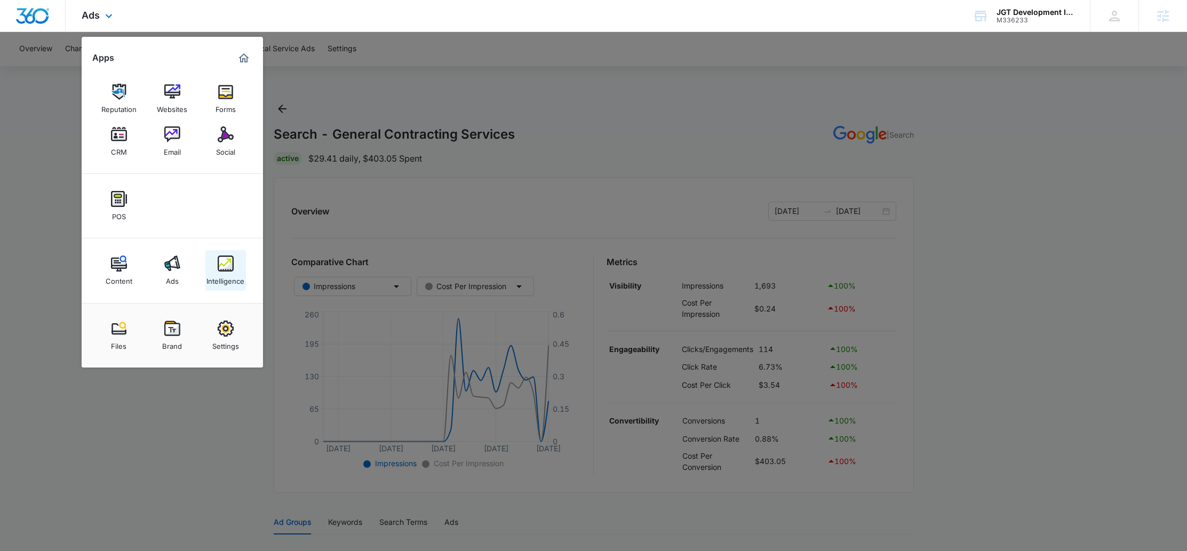
click at [222, 273] on div "Intelligence" at bounding box center [225, 278] width 38 height 14
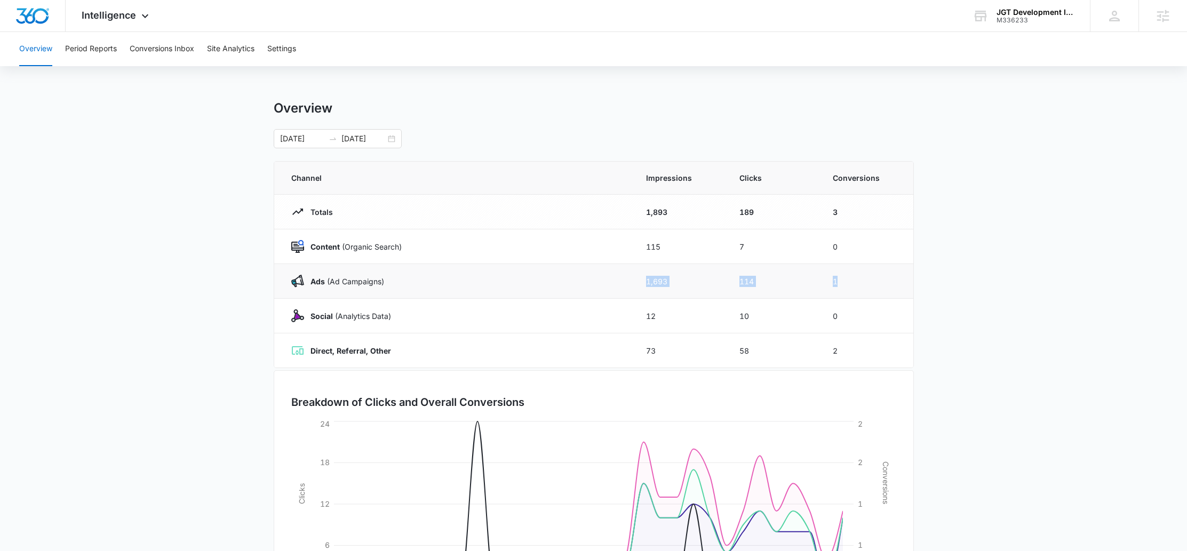
drag, startPoint x: 627, startPoint y: 283, endPoint x: 876, endPoint y: 276, distance: 248.7
click at [876, 276] on tr "Ads (Ad Campaigns) 1,693 114 1" at bounding box center [593, 281] width 639 height 35
click at [876, 276] on td "1" at bounding box center [866, 281] width 93 height 35
drag, startPoint x: 631, startPoint y: 317, endPoint x: 907, endPoint y: 317, distance: 275.8
click at [907, 317] on tr "Social (Analytics Data) 12 10 0" at bounding box center [593, 316] width 639 height 35
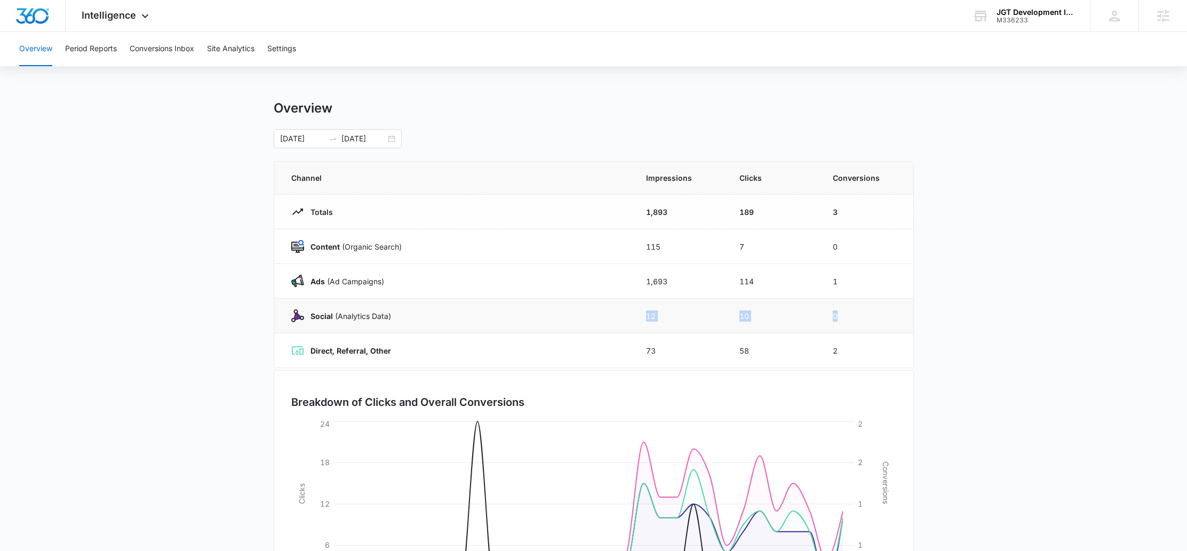
click at [907, 317] on td "0" at bounding box center [866, 316] width 93 height 35
drag, startPoint x: 635, startPoint y: 351, endPoint x: 894, endPoint y: 347, distance: 259.8
click at [894, 347] on tr "Direct, Referral, Other 73 58 2" at bounding box center [593, 350] width 639 height 35
click at [894, 347] on td "2" at bounding box center [866, 350] width 93 height 35
click at [91, 49] on button "Period Reports" at bounding box center [91, 49] width 52 height 34
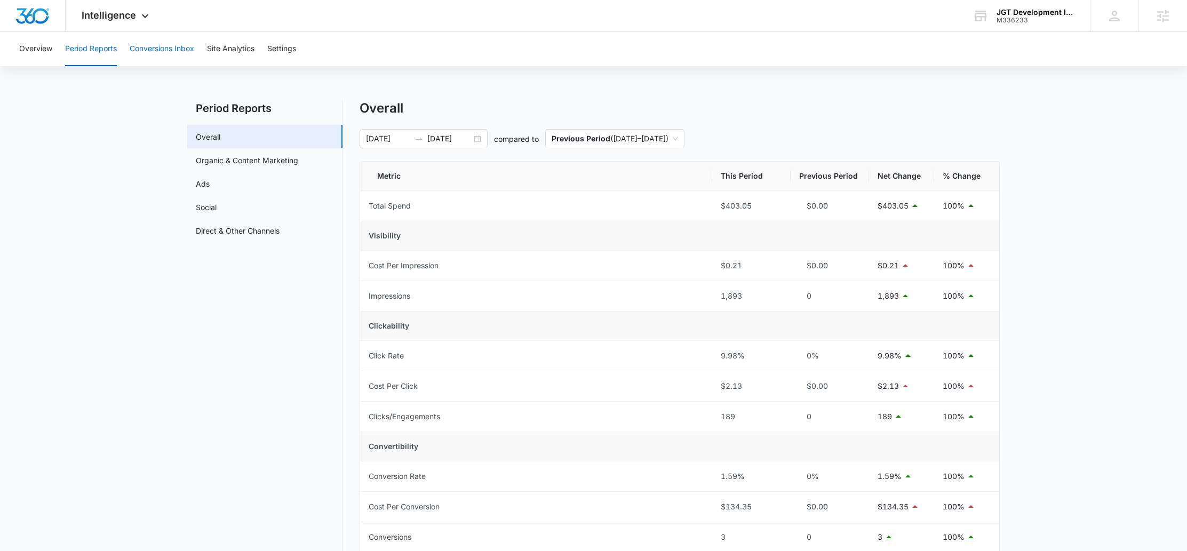
click at [166, 53] on button "Conversions Inbox" at bounding box center [162, 49] width 65 height 34
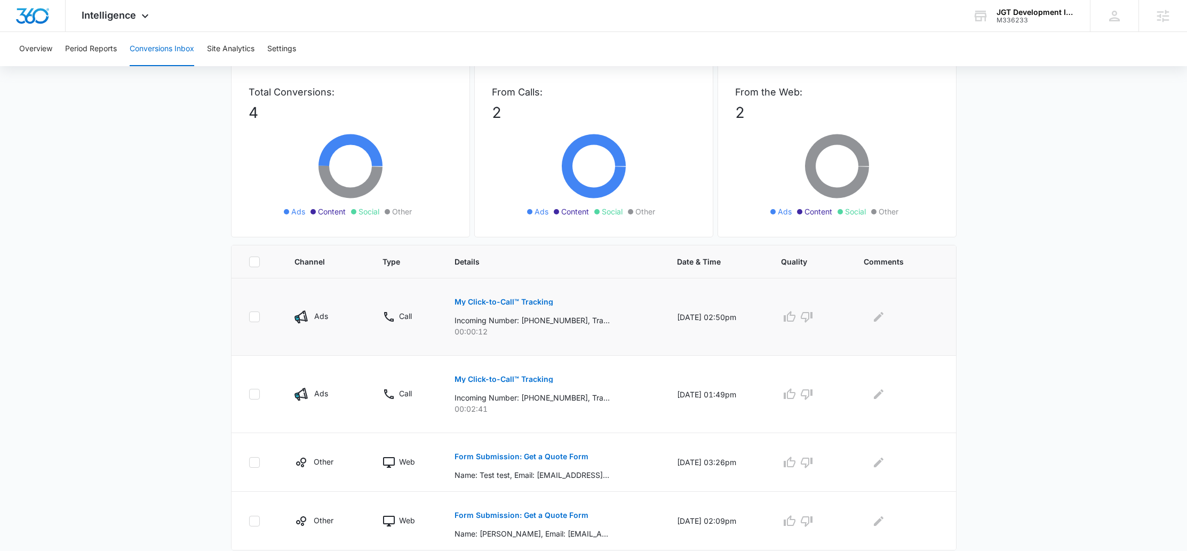
scroll to position [71, 0]
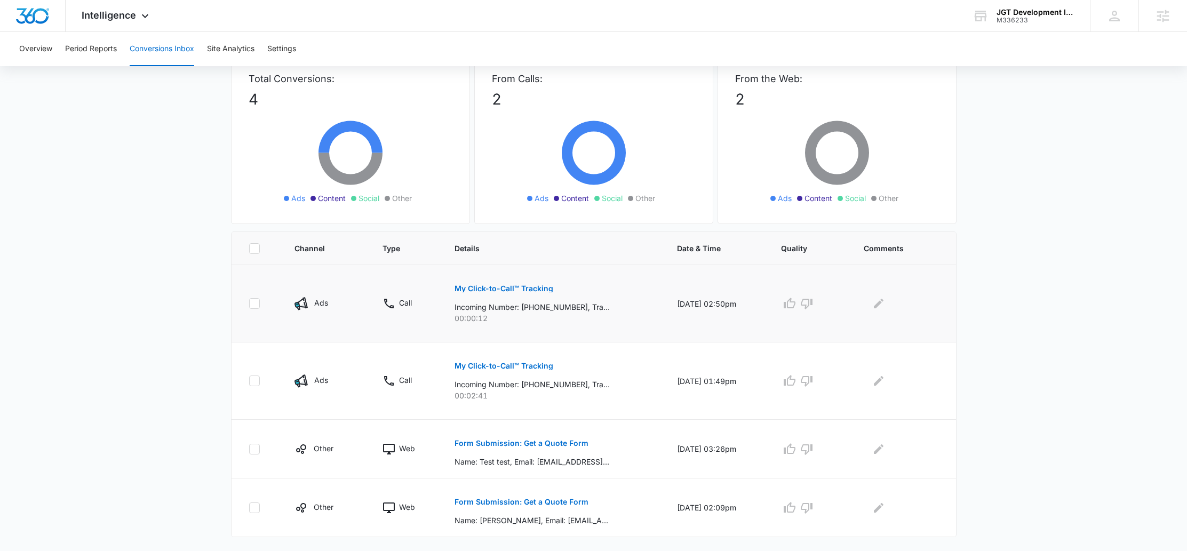
click at [509, 288] on p "My Click-to-Call™ Tracking" at bounding box center [503, 288] width 99 height 7
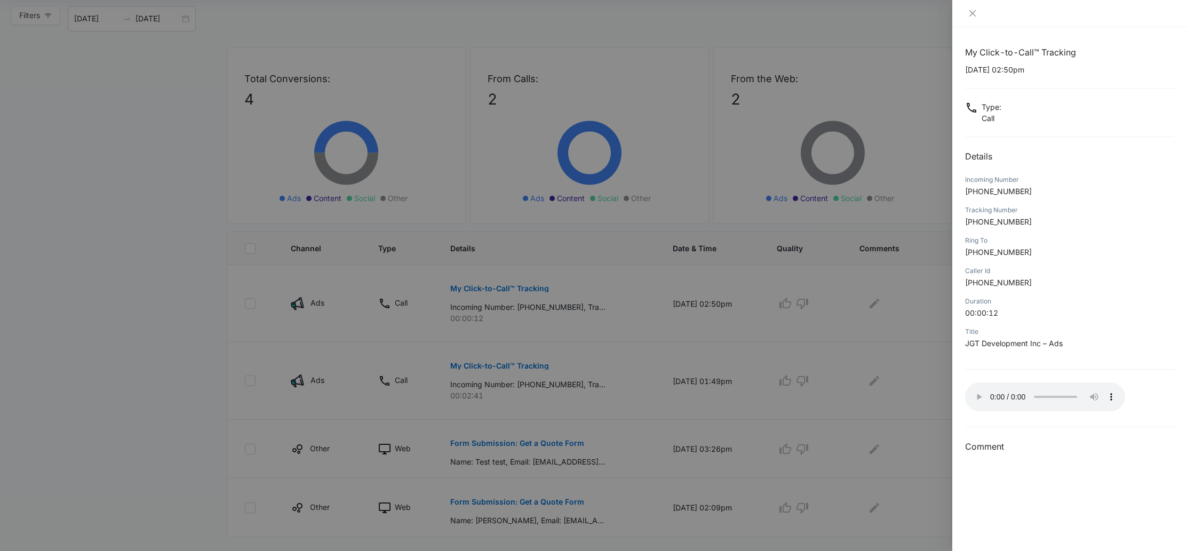
click at [584, 314] on div at bounding box center [593, 275] width 1187 height 551
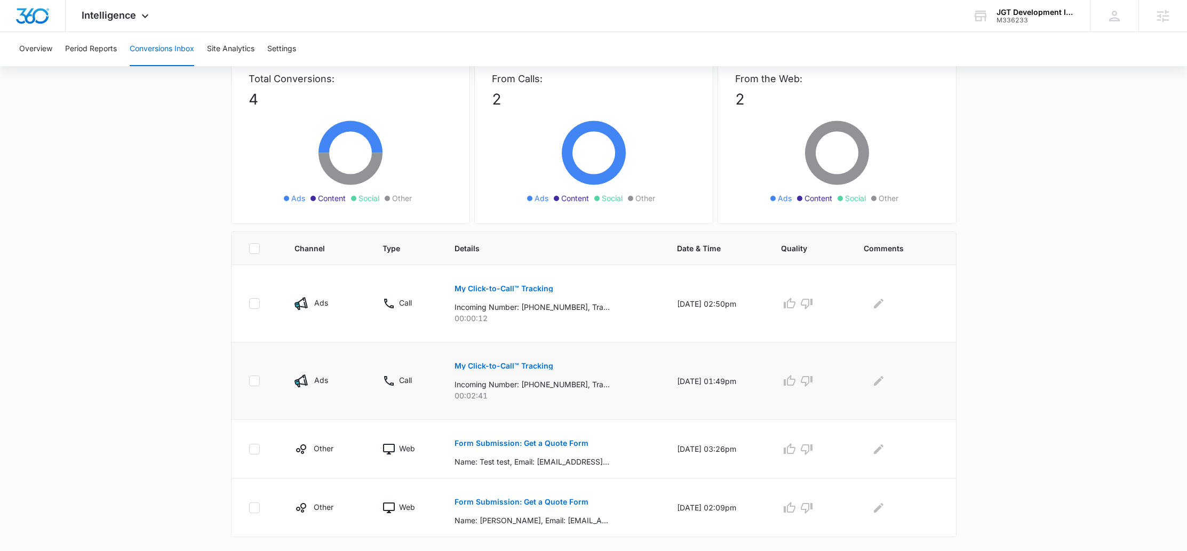
click at [530, 364] on p "My Click-to-Call™ Tracking" at bounding box center [503, 365] width 99 height 7
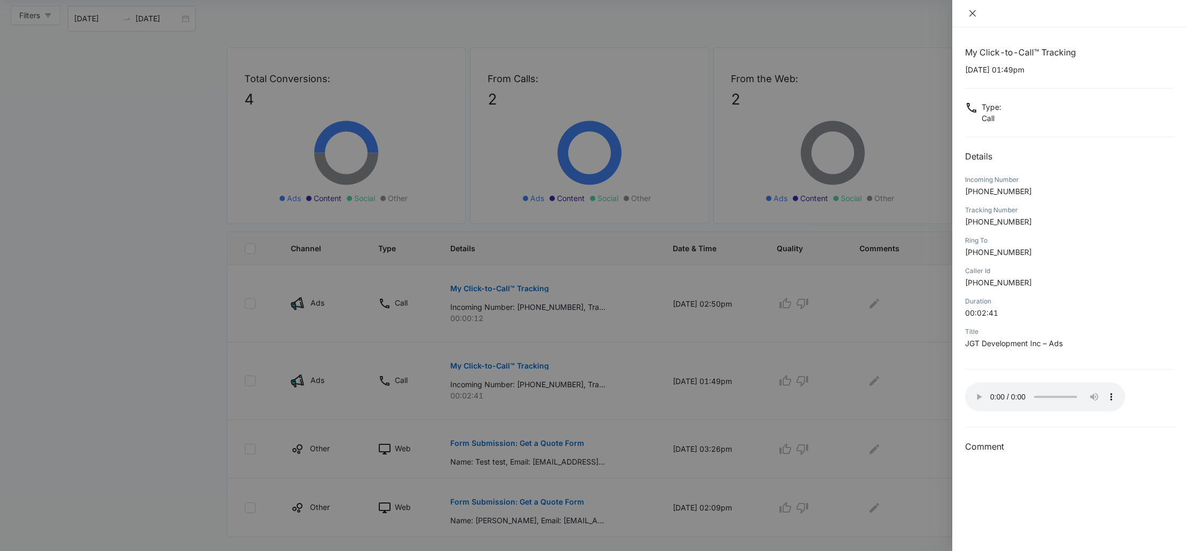
click at [975, 14] on icon "close" at bounding box center [972, 13] width 9 height 9
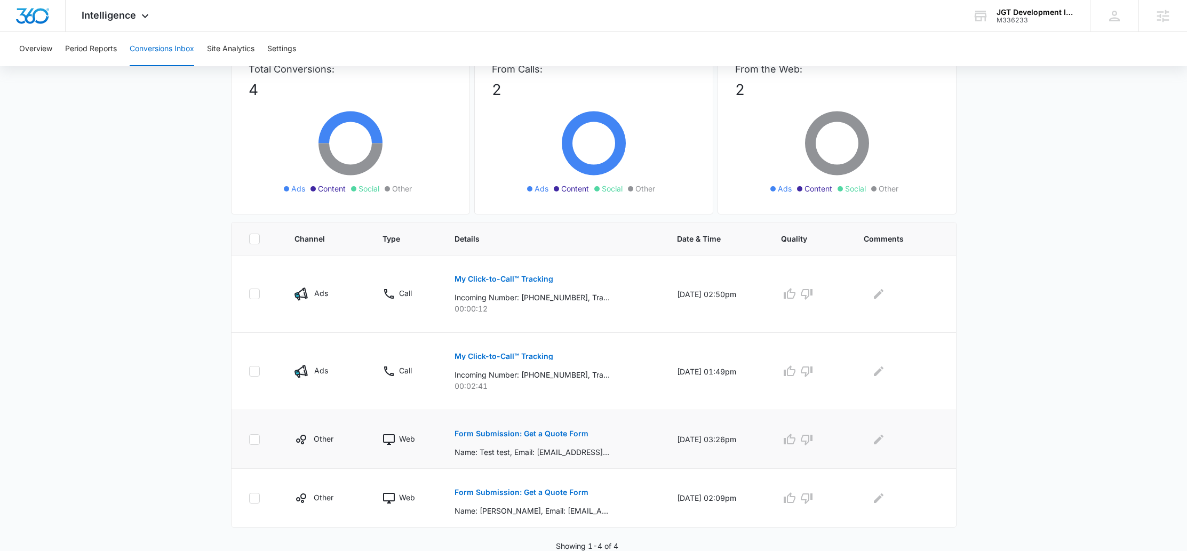
scroll to position [81, 0]
click at [881, 370] on icon "Edit Comments" at bounding box center [879, 371] width 10 height 10
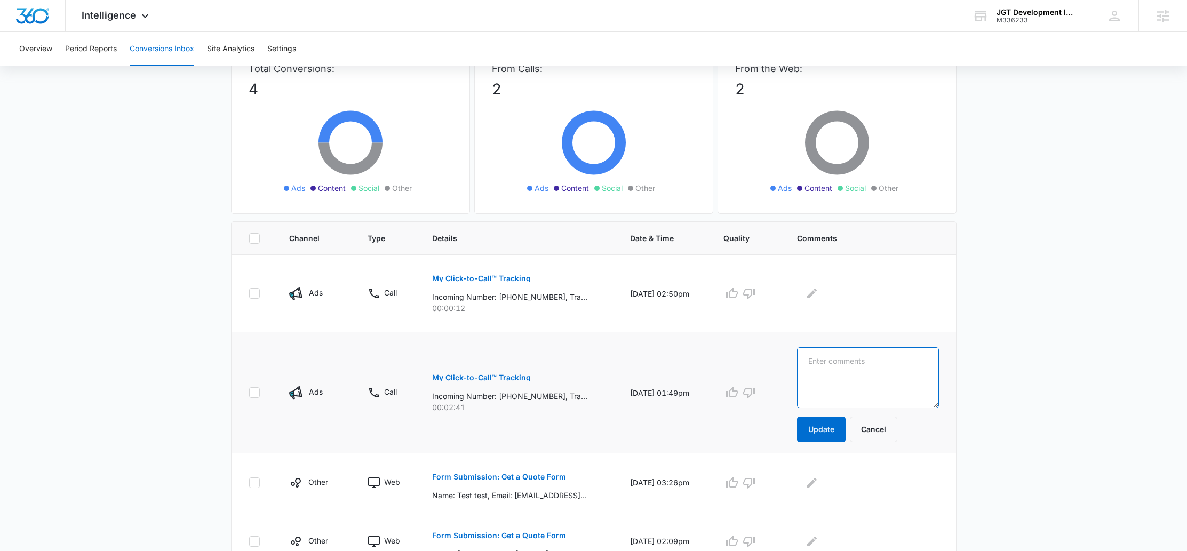
click at [880, 371] on textarea at bounding box center [867, 377] width 141 height 61
type textarea "Sounds like it was a good call, but how did the follow up go?"
click at [834, 427] on button "Update" at bounding box center [821, 430] width 49 height 26
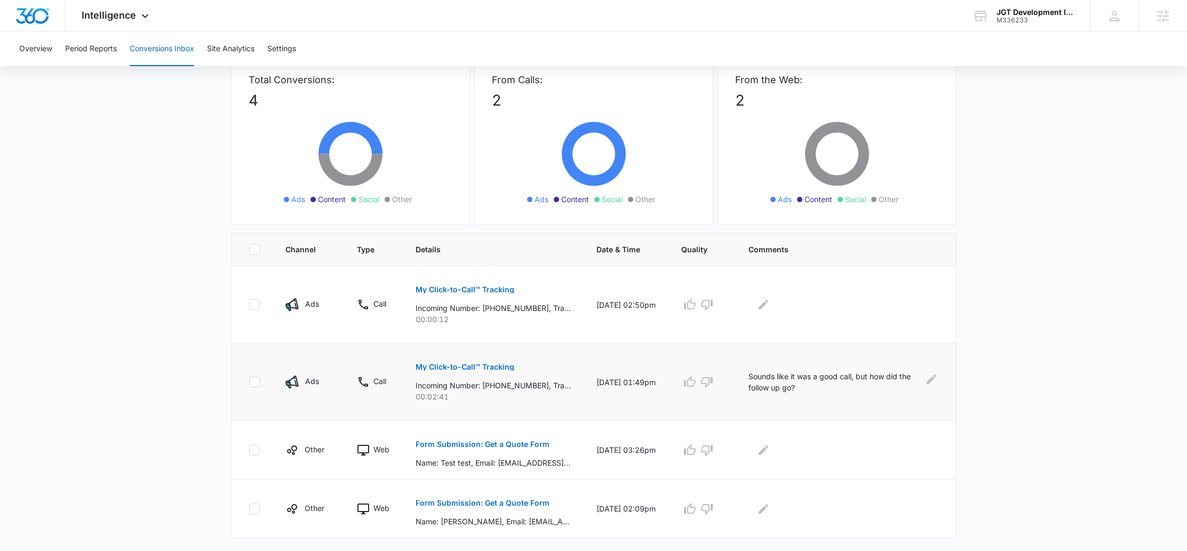
scroll to position [0, 0]
